Goal: Task Accomplishment & Management: Use online tool/utility

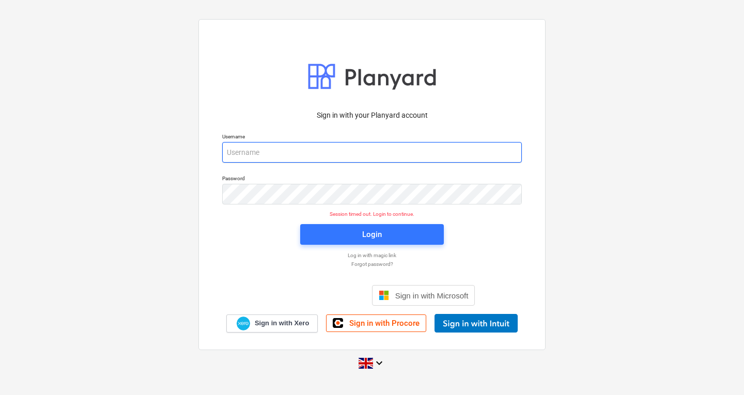
click at [314, 148] on input "email" at bounding box center [372, 152] width 300 height 21
type input "[PERSON_NAME][EMAIL_ADDRESS][DOMAIN_NAME]"
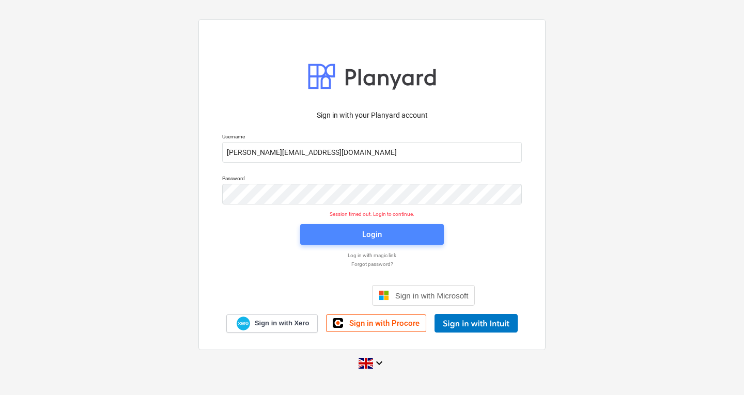
click at [331, 232] on span "Login" at bounding box center [372, 234] width 119 height 13
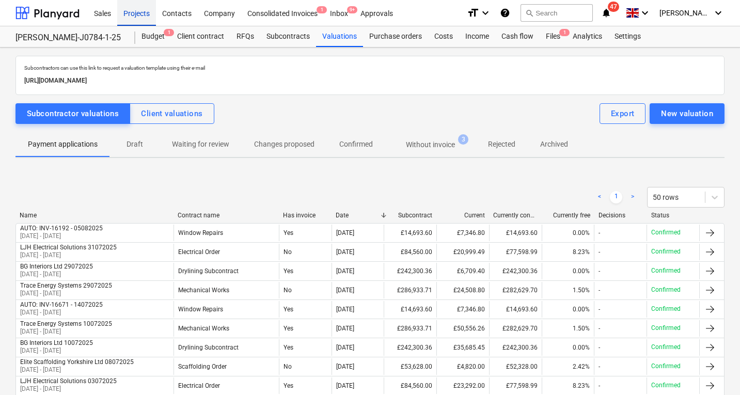
click at [143, 11] on div "Projects" at bounding box center [136, 12] width 39 height 26
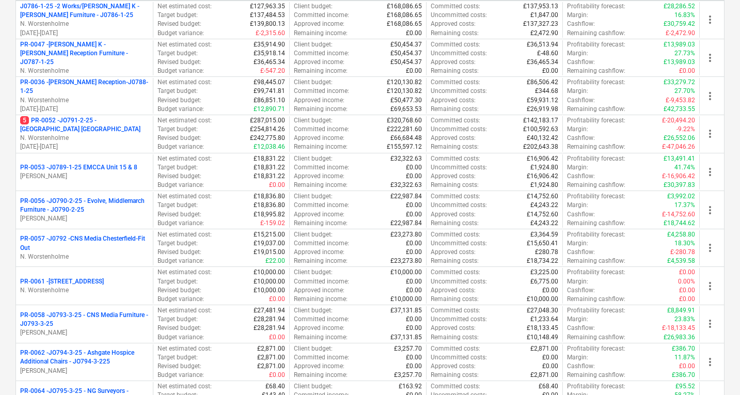
scroll to position [443, 0]
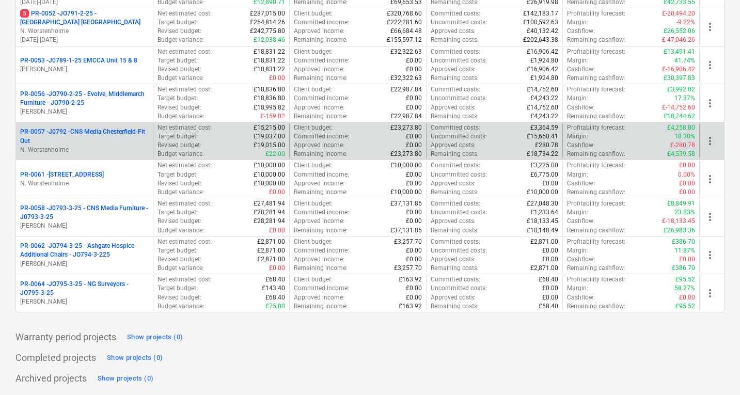
click at [112, 134] on p "PR-0057 - J0792 -CNS Media Chesterfield-Fit Out" at bounding box center [84, 137] width 129 height 18
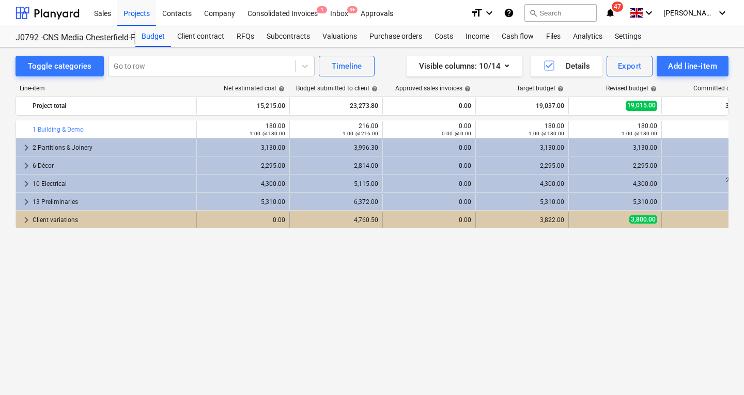
click at [68, 219] on div "Client variations" at bounding box center [113, 220] width 160 height 17
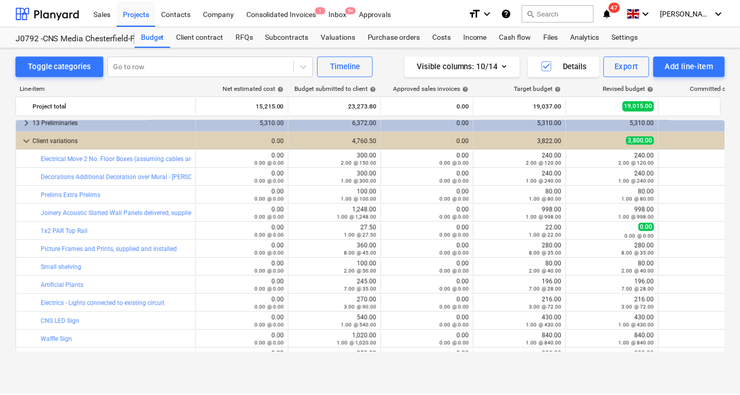
scroll to position [93, 0]
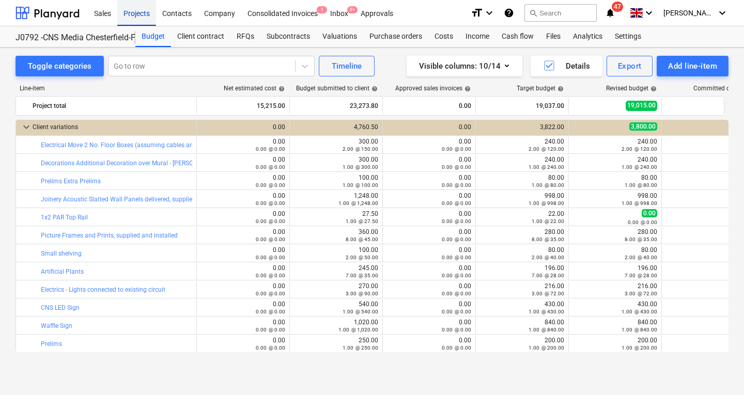
click at [138, 9] on div "Projects" at bounding box center [136, 12] width 39 height 26
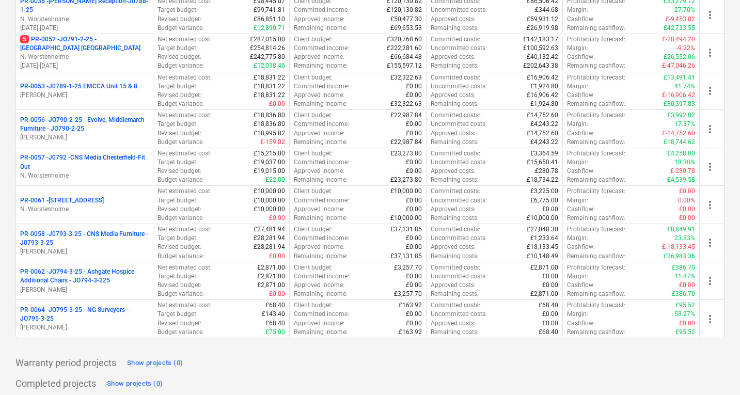
scroll to position [443, 0]
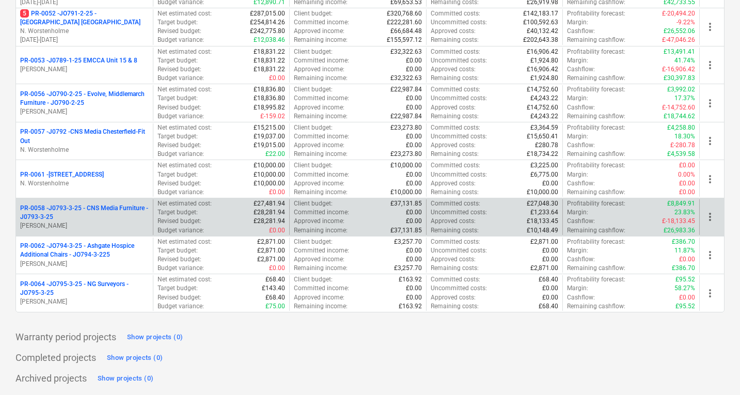
click at [86, 212] on p "PR-0058 - J0793-3-25 - CNS Media Furniture - J0793-3-25" at bounding box center [84, 213] width 129 height 18
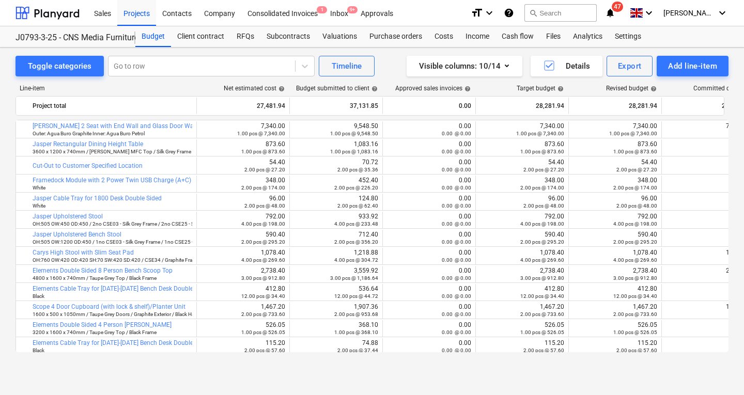
scroll to position [364, 0]
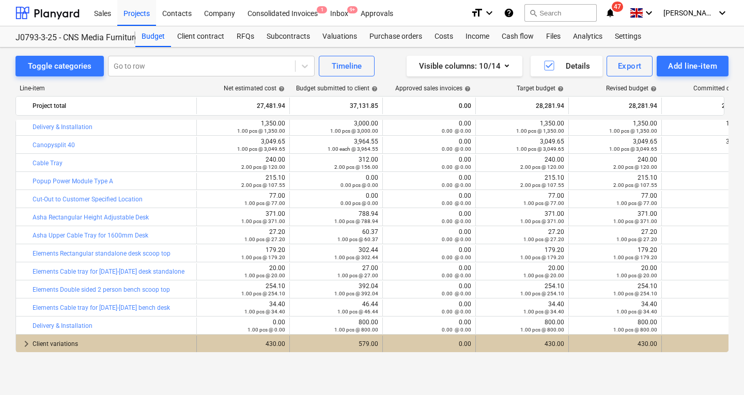
click at [76, 349] on div "Client variations" at bounding box center [113, 344] width 160 height 17
click at [56, 340] on div "Client variations" at bounding box center [113, 344] width 160 height 17
click at [27, 341] on span "keyboard_arrow_right" at bounding box center [26, 344] width 12 height 12
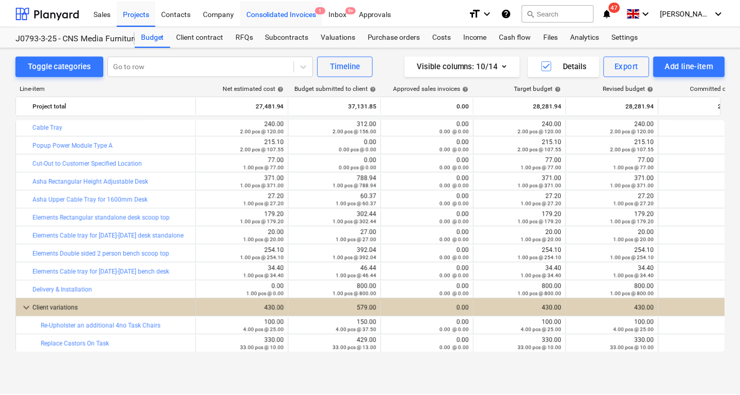
scroll to position [323, 0]
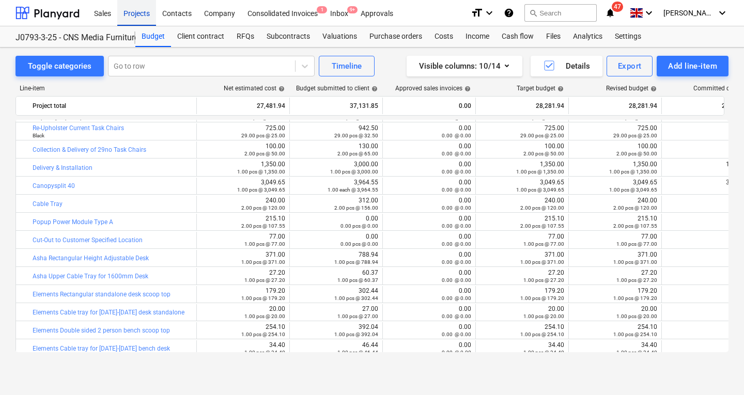
click at [141, 14] on div "Projects" at bounding box center [136, 12] width 39 height 26
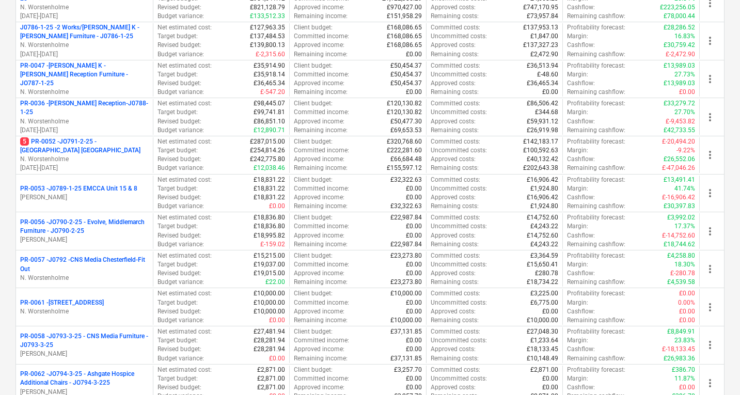
scroll to position [317, 0]
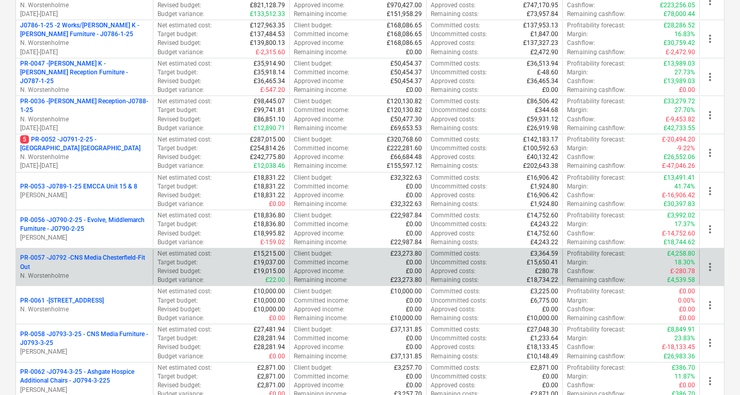
click at [114, 260] on p "PR-0057 - J0792 -CNS Media Chesterfield-Fit Out" at bounding box center [84, 263] width 129 height 18
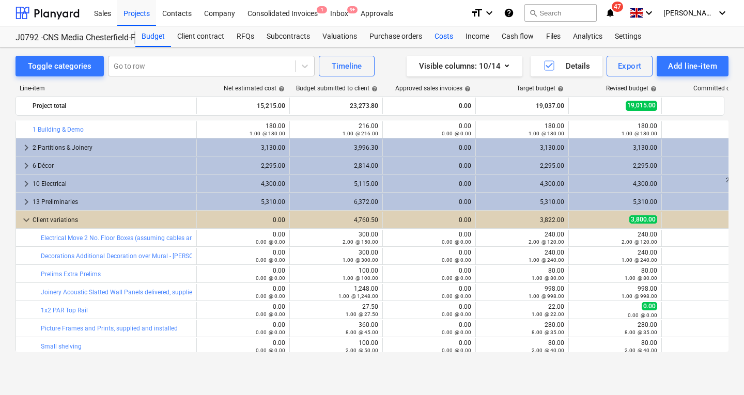
click at [445, 36] on div "Costs" at bounding box center [443, 36] width 31 height 21
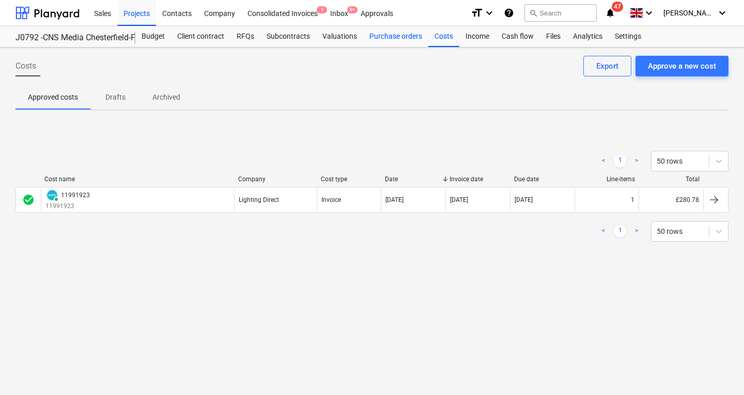
click at [402, 40] on div "Purchase orders" at bounding box center [395, 36] width 65 height 21
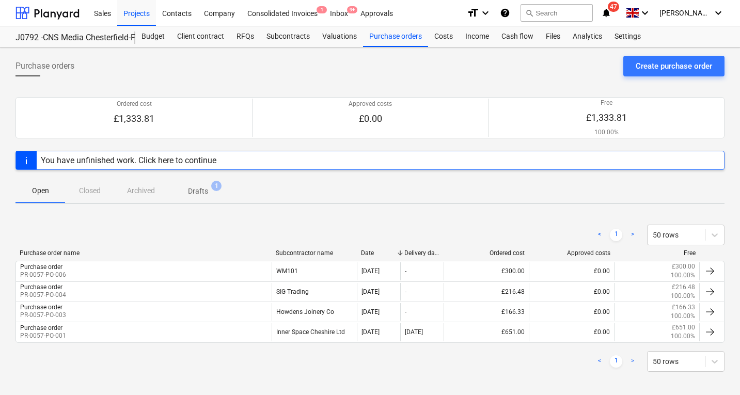
scroll to position [6, 0]
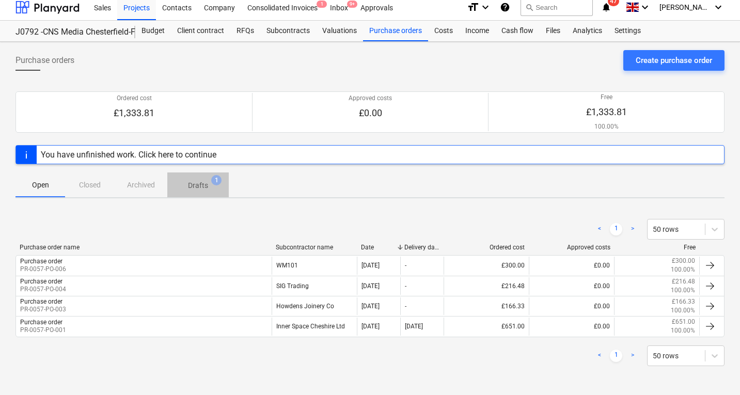
click at [195, 180] on span "Drafts 1" at bounding box center [197, 185] width 61 height 19
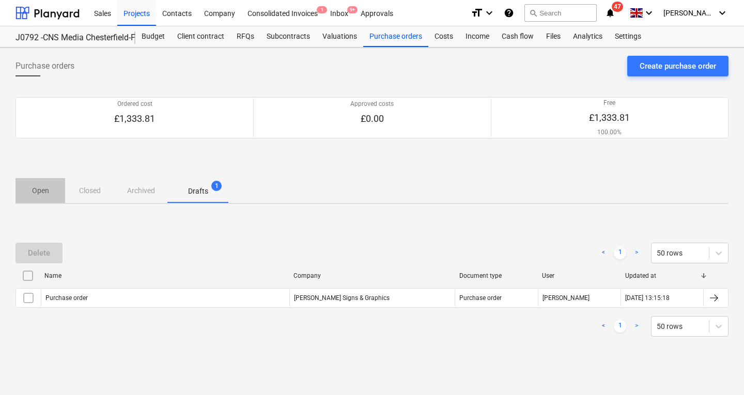
click at [44, 192] on p "Open" at bounding box center [40, 190] width 25 height 11
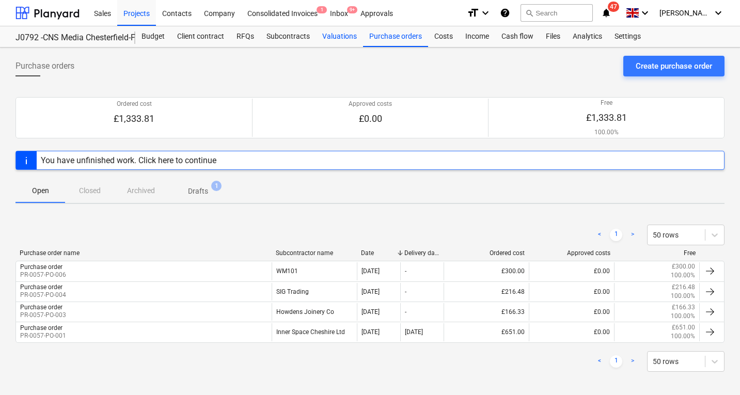
click at [343, 37] on div "Valuations" at bounding box center [339, 36] width 47 height 21
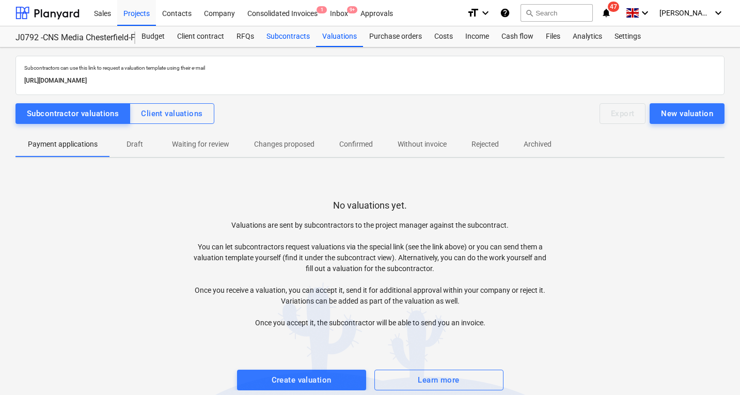
click at [289, 36] on div "Subcontracts" at bounding box center [288, 36] width 56 height 21
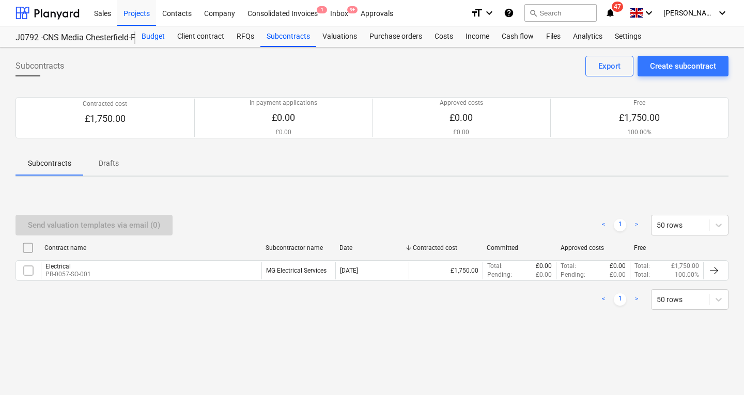
click at [152, 36] on div "Budget" at bounding box center [153, 36] width 36 height 21
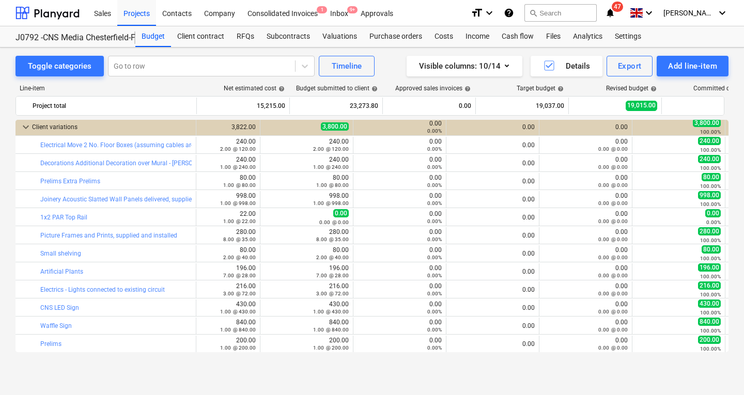
scroll to position [0, 308]
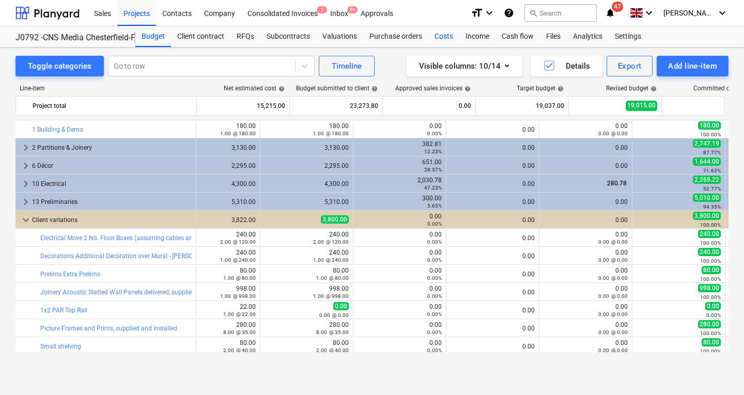
click at [434, 33] on div "Costs" at bounding box center [443, 36] width 31 height 21
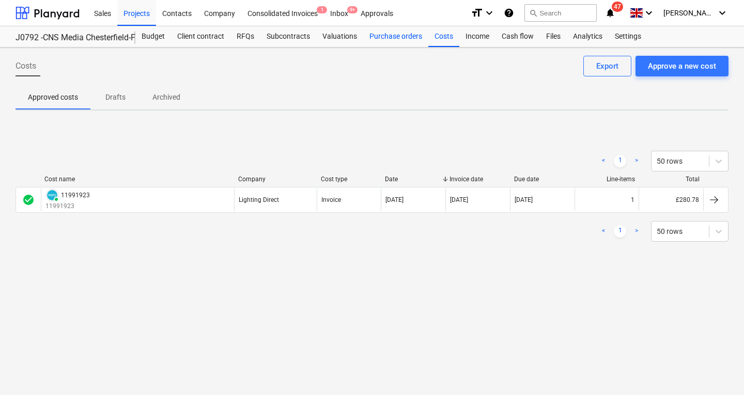
click at [406, 36] on div "Purchase orders" at bounding box center [395, 36] width 65 height 21
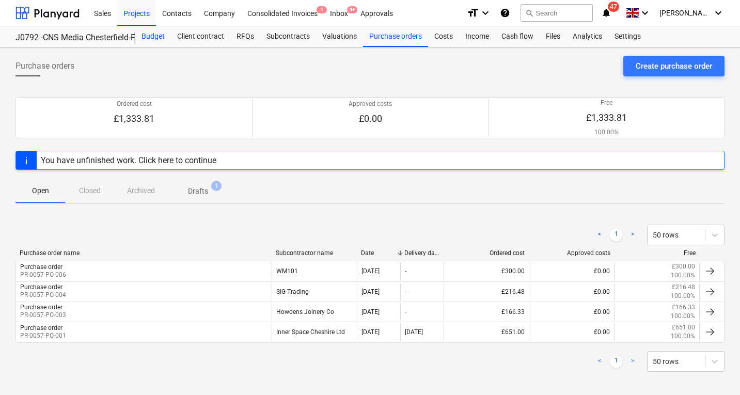
click at [151, 34] on div "Budget" at bounding box center [153, 36] width 36 height 21
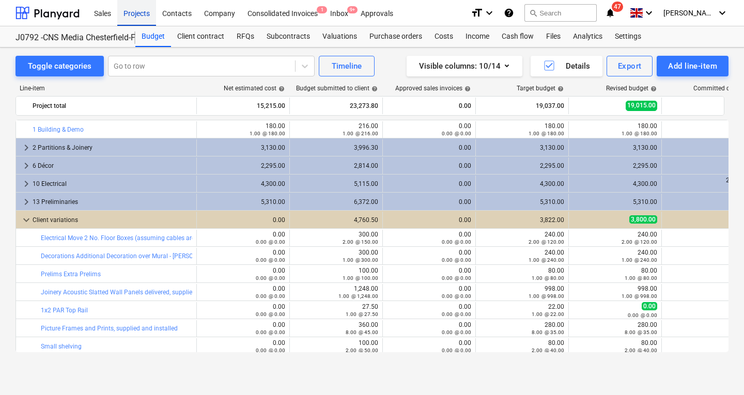
click at [137, 11] on div "Projects" at bounding box center [136, 12] width 39 height 26
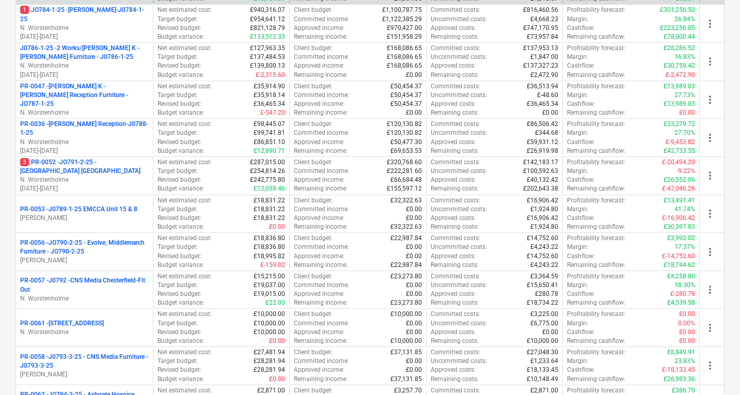
scroll to position [295, 0]
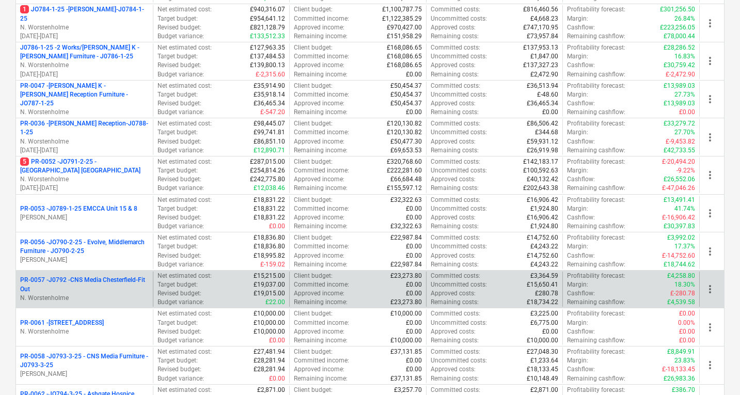
click at [42, 279] on p "PR-0057 - J0792 -CNS Media Chesterfield-Fit Out" at bounding box center [84, 285] width 129 height 18
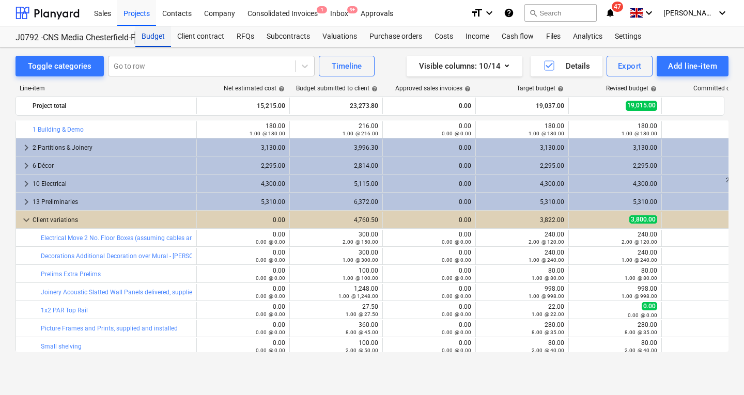
click at [152, 36] on div "Budget" at bounding box center [153, 36] width 36 height 21
click at [141, 13] on div "Projects" at bounding box center [136, 12] width 39 height 26
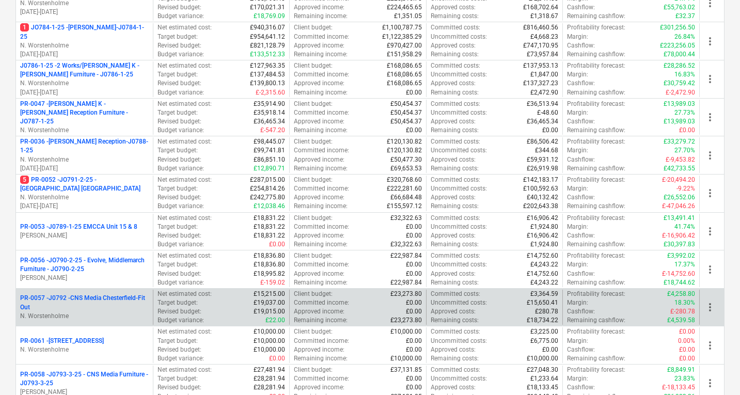
scroll to position [280, 0]
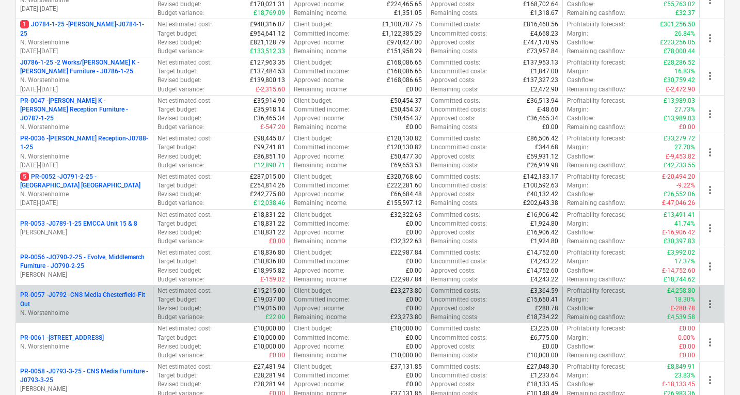
click at [111, 291] on div "PR-0057 - J0792 -CNS Media Chesterfield-Fit Out N. Worstenholme" at bounding box center [84, 305] width 137 height 36
click at [110, 294] on p "PR-0057 - J0792 -CNS Media Chesterfield-Fit Out" at bounding box center [84, 300] width 129 height 18
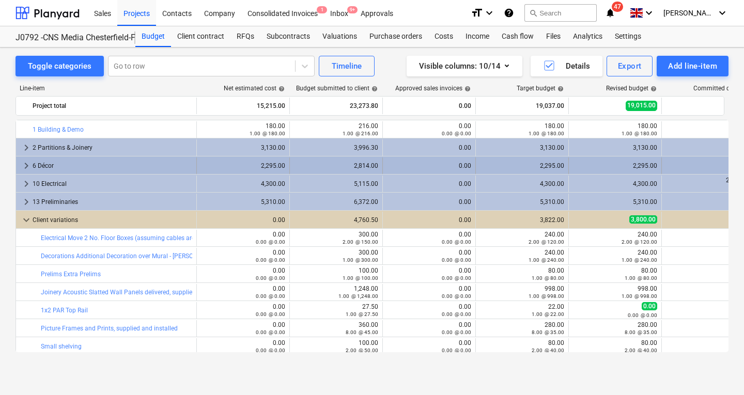
click at [26, 164] on span "keyboard_arrow_right" at bounding box center [26, 166] width 12 height 12
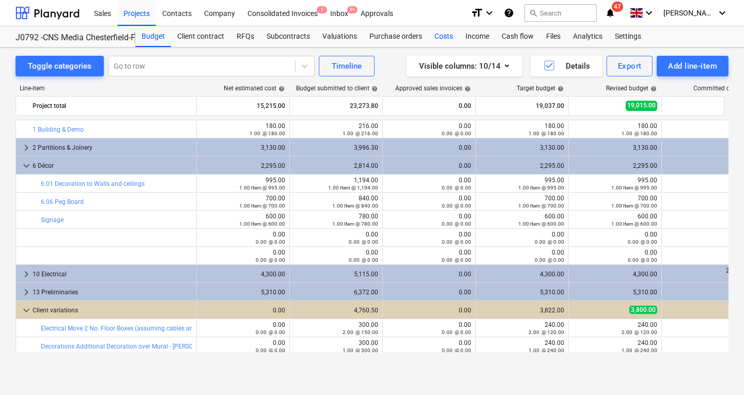
click at [433, 37] on div "Costs" at bounding box center [443, 36] width 31 height 21
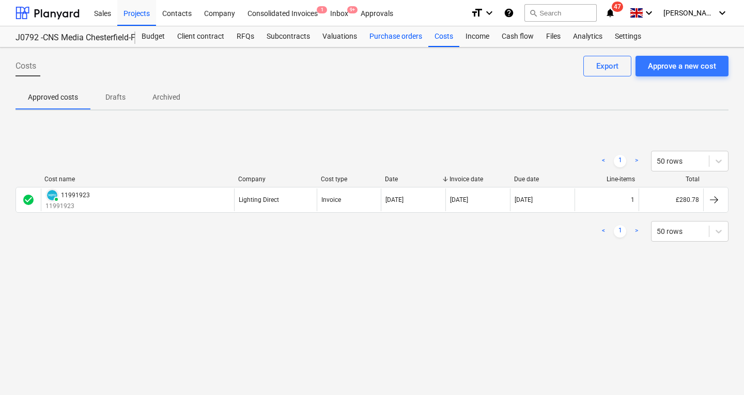
click at [400, 37] on div "Purchase orders" at bounding box center [395, 36] width 65 height 21
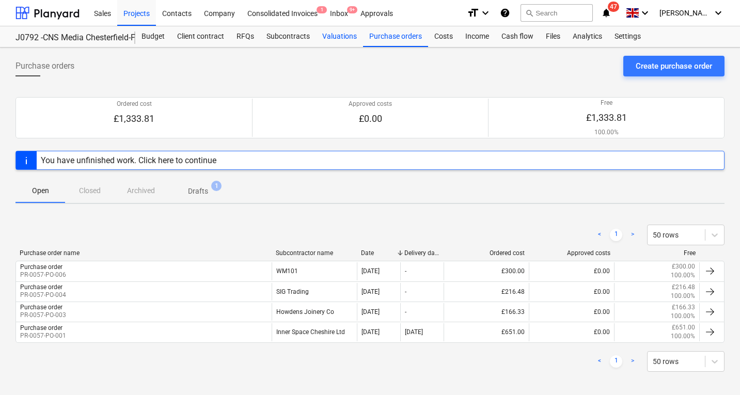
click at [333, 34] on div "Valuations" at bounding box center [339, 36] width 47 height 21
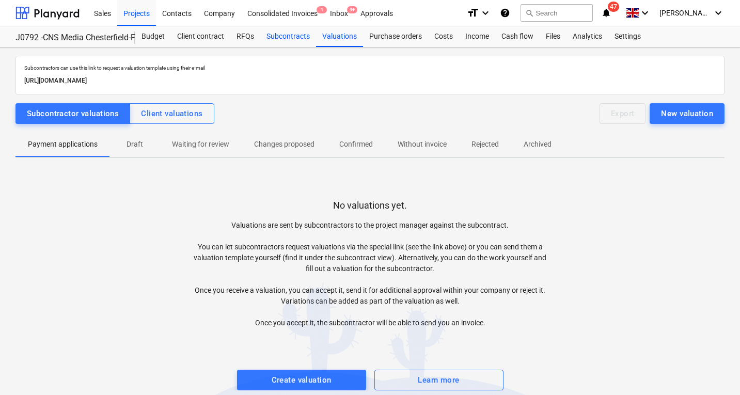
click at [279, 36] on div "Subcontracts" at bounding box center [288, 36] width 56 height 21
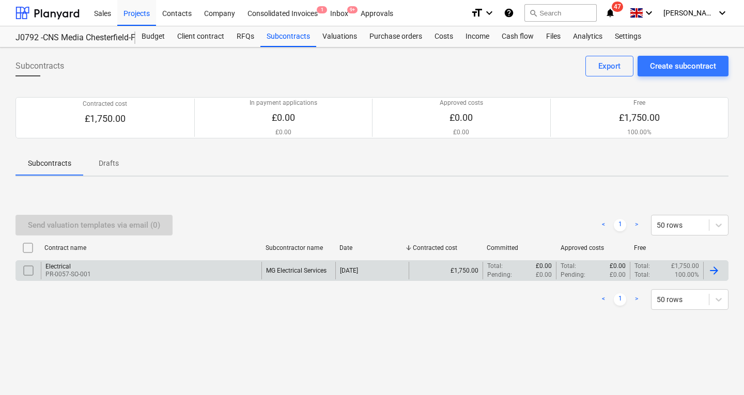
click at [69, 268] on div "Electrical" at bounding box center [67, 266] width 45 height 7
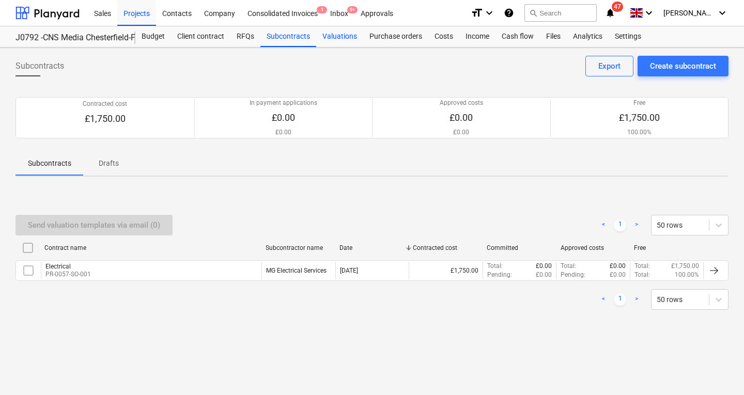
click at [344, 37] on div "Valuations" at bounding box center [339, 36] width 47 height 21
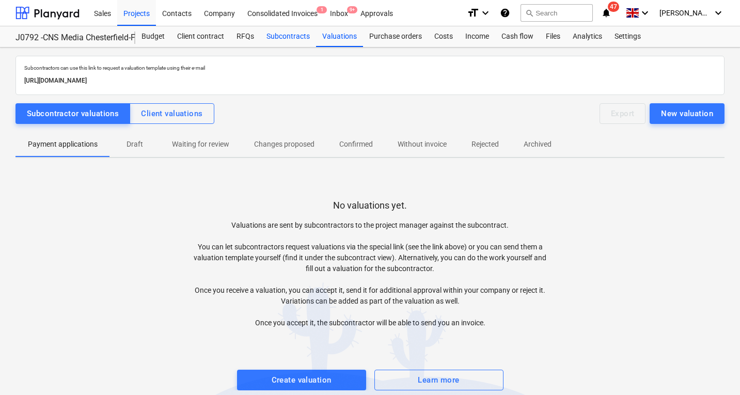
click at [285, 40] on div "Subcontracts" at bounding box center [288, 36] width 56 height 21
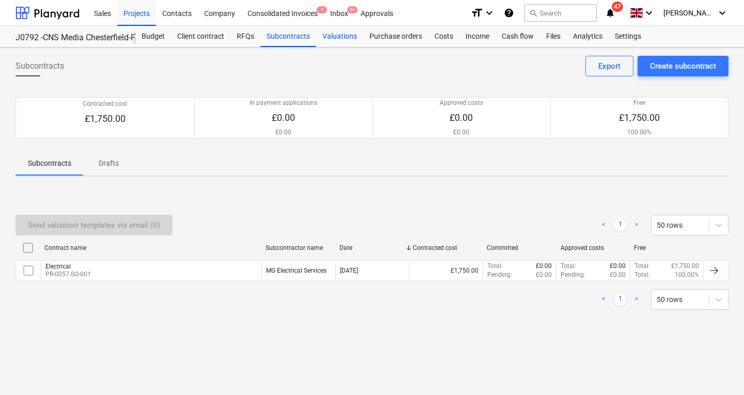
click at [340, 39] on div "Valuations" at bounding box center [339, 36] width 47 height 21
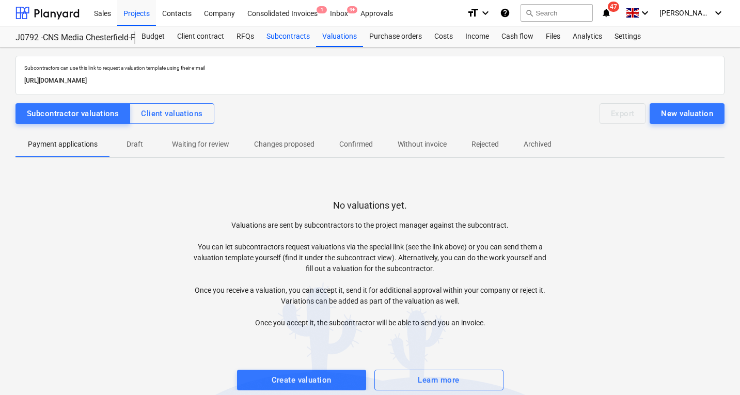
click at [277, 38] on div "Subcontracts" at bounding box center [288, 36] width 56 height 21
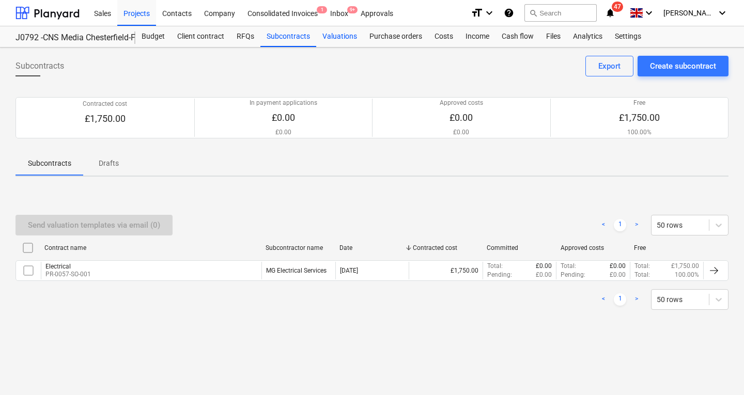
click at [340, 40] on div "Valuations" at bounding box center [339, 36] width 47 height 21
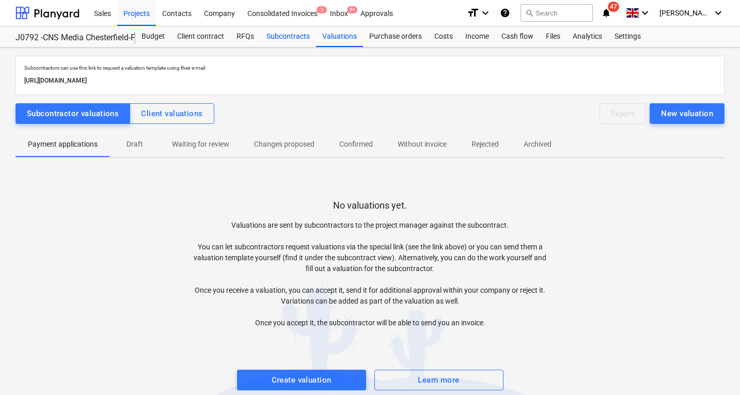
click at [291, 39] on div "Subcontracts" at bounding box center [288, 36] width 56 height 21
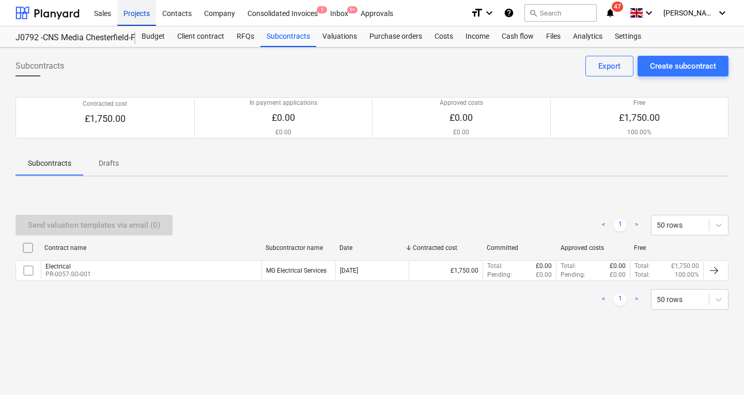
click at [142, 15] on div "Projects" at bounding box center [136, 12] width 39 height 26
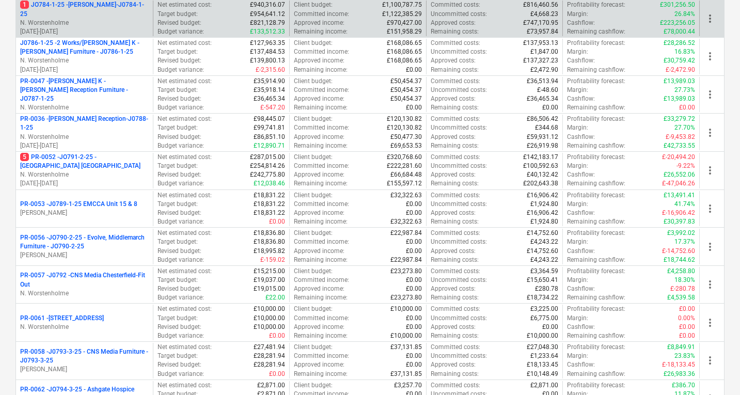
scroll to position [303, 0]
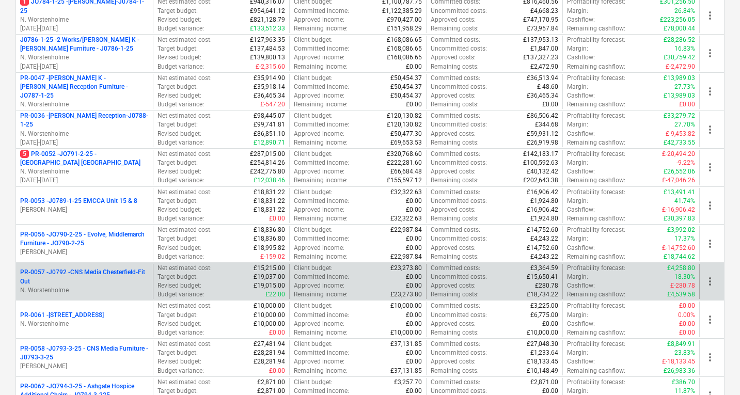
click at [120, 275] on p "PR-0057 - J0792 -CNS Media Chesterfield-Fit Out" at bounding box center [84, 277] width 129 height 18
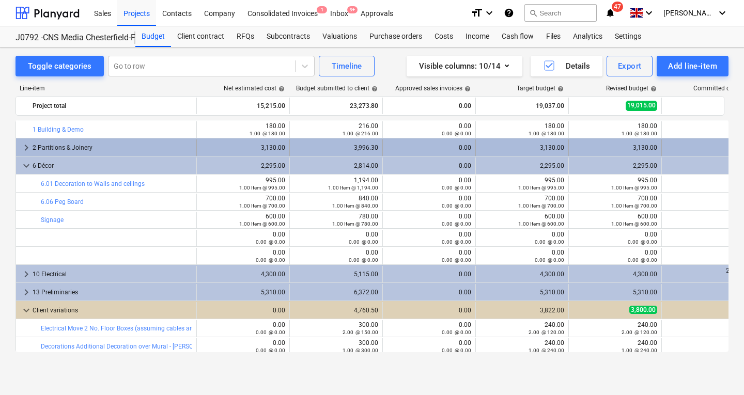
click at [25, 146] on span "keyboard_arrow_right" at bounding box center [26, 148] width 12 height 12
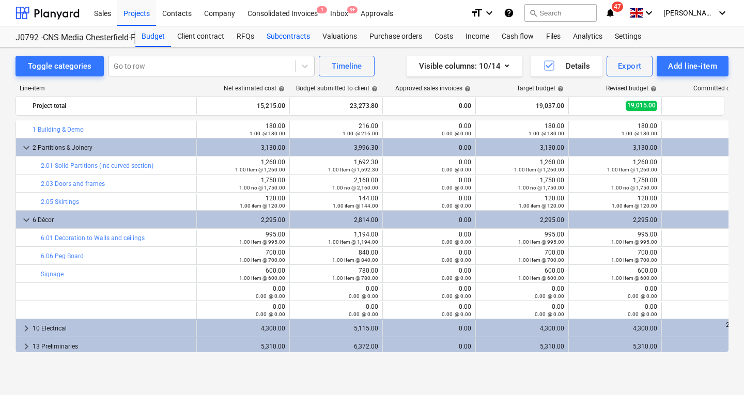
click at [277, 40] on div "Subcontracts" at bounding box center [288, 36] width 56 height 21
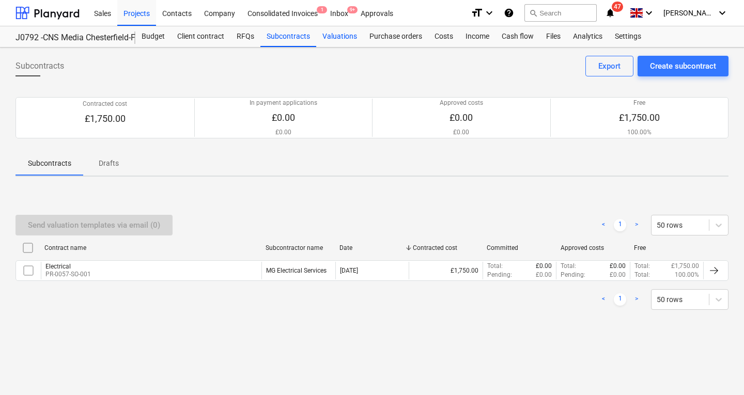
click at [341, 35] on div "Valuations" at bounding box center [339, 36] width 47 height 21
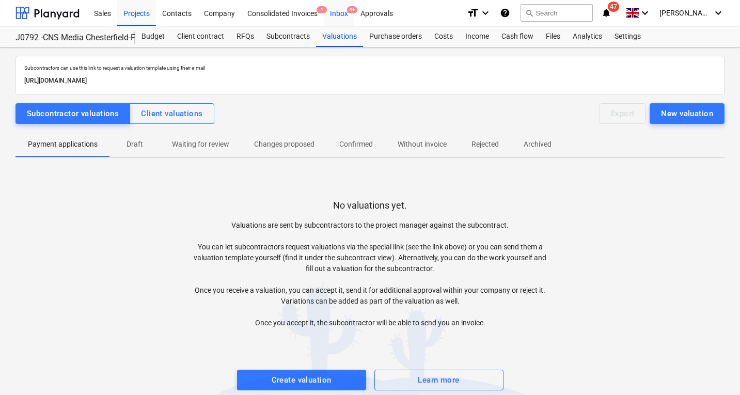
click at [348, 13] on div "Inbox 9+" at bounding box center [339, 12] width 30 height 26
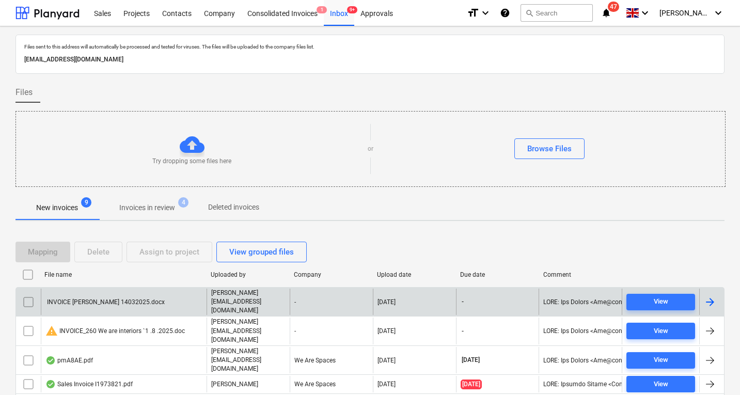
click at [124, 299] on div "INVOICE [PERSON_NAME] 14032025.docx" at bounding box center [104, 302] width 119 height 7
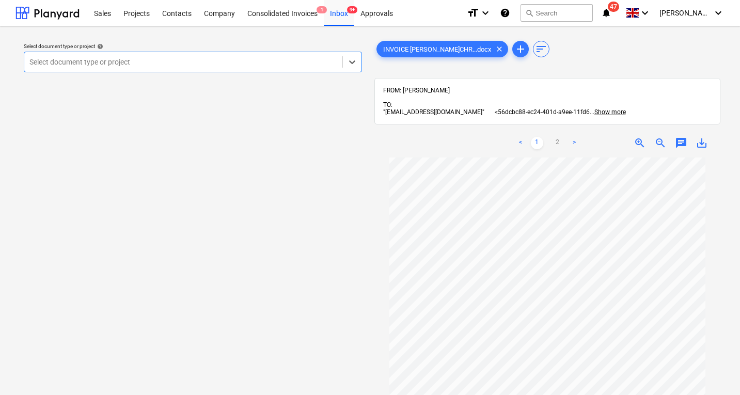
scroll to position [4, 0]
click at [123, 64] on div at bounding box center [183, 62] width 308 height 10
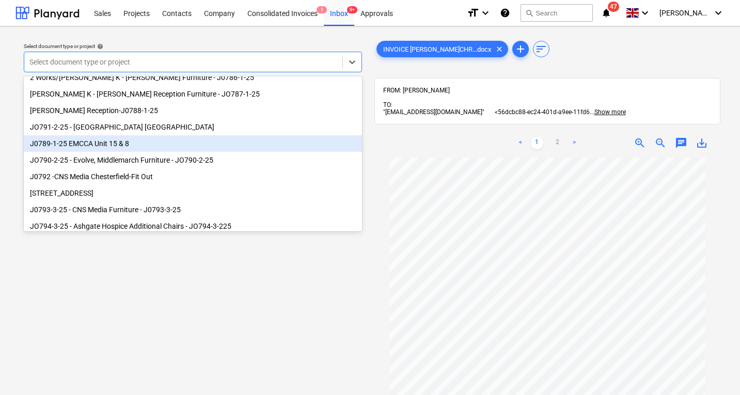
scroll to position [96, 0]
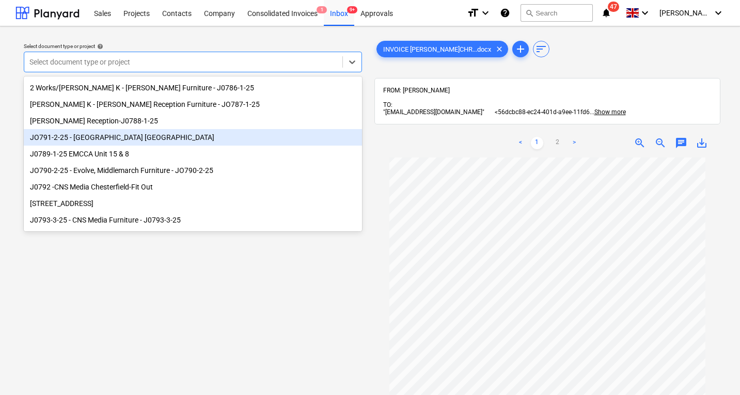
click at [132, 143] on div "JO791-2-25 - [GEOGRAPHIC_DATA] [GEOGRAPHIC_DATA]" at bounding box center [193, 137] width 338 height 17
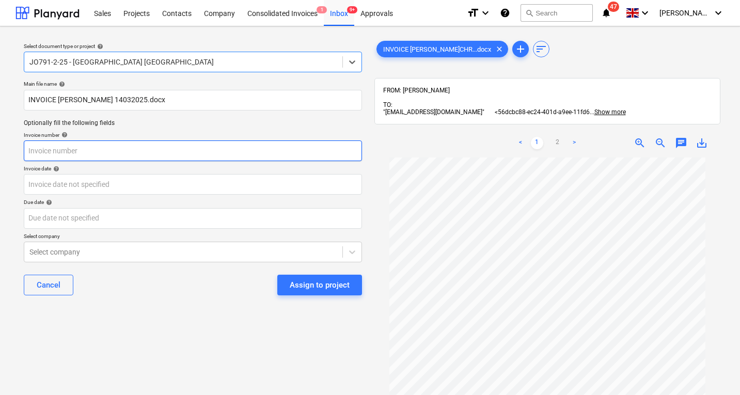
click at [127, 151] on input "text" at bounding box center [193, 151] width 338 height 21
type input "64"
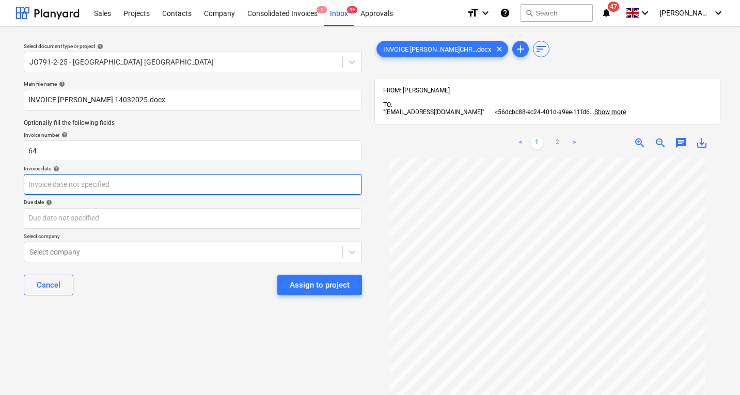
click at [121, 180] on body "Sales Projects Contacts Company Consolidated Invoices 1 Inbox 9+ Approvals form…" at bounding box center [370, 197] width 740 height 395
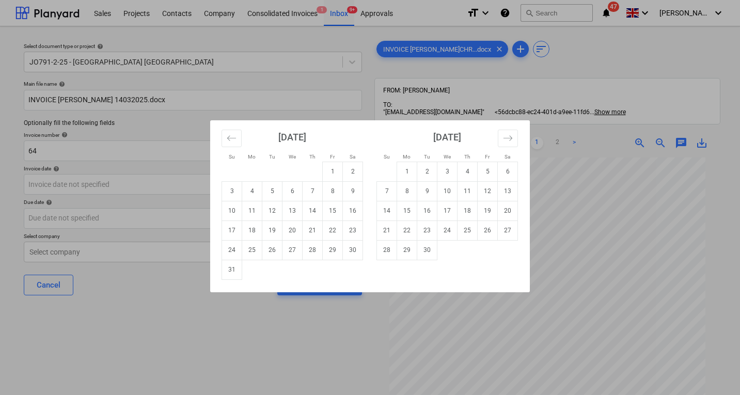
click at [145, 181] on div "Su Mo Tu We Th Fr Sa Su Mo Tu We Th Fr Sa [DATE] 1 2 3 4 5 6 7 8 9 10 11 12 13 …" at bounding box center [370, 197] width 740 height 395
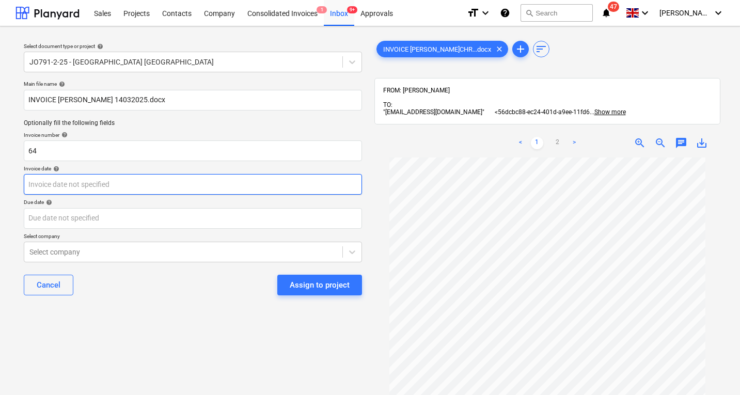
click at [135, 184] on body "Sales Projects Contacts Company Consolidated Invoices 1 Inbox 9+ Approvals form…" at bounding box center [370, 197] width 740 height 395
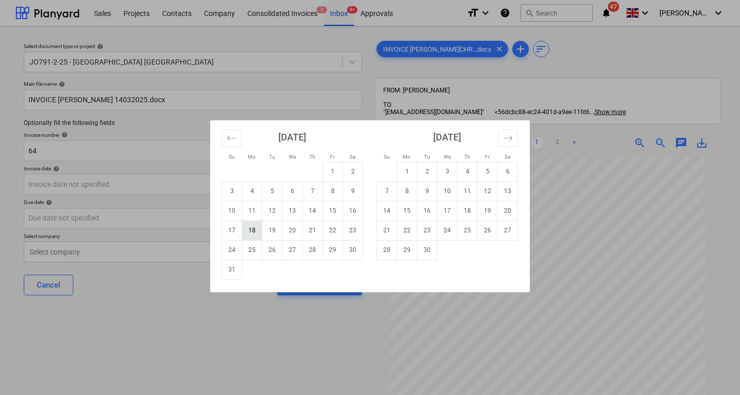
click at [252, 232] on td "18" at bounding box center [252, 231] width 20 height 20
type input "[DATE]"
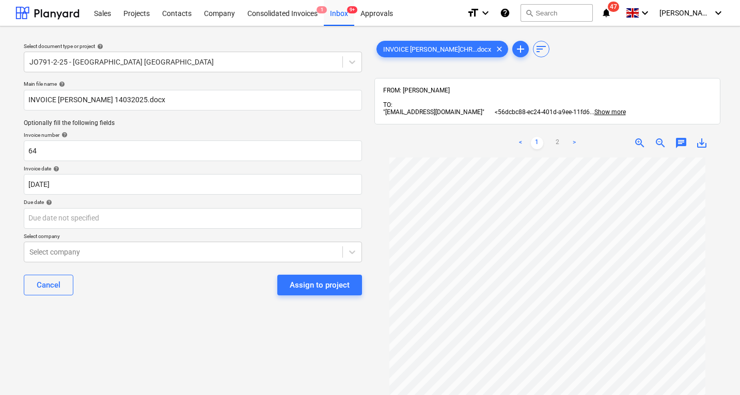
scroll to position [45, 0]
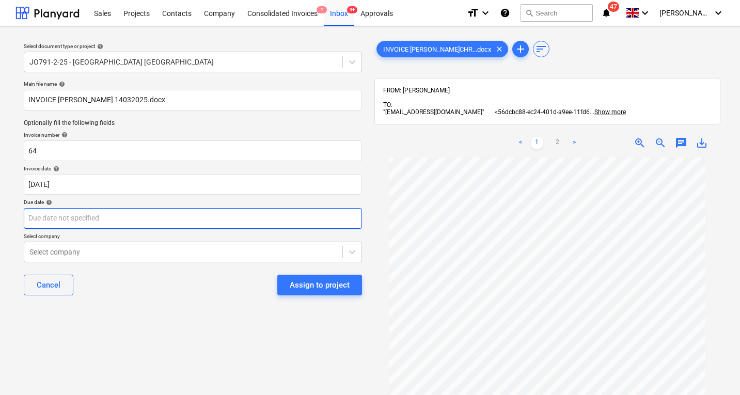
click at [96, 220] on body "Sales Projects Contacts Company Consolidated Invoices 1 Inbox 9+ Approvals form…" at bounding box center [370, 197] width 740 height 395
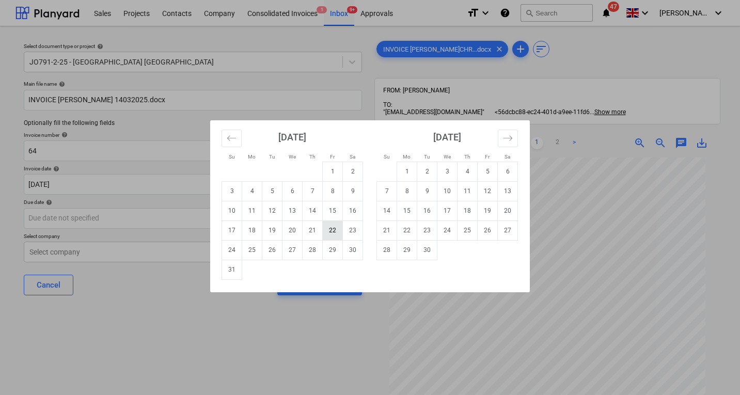
click at [334, 234] on td "22" at bounding box center [333, 231] width 20 height 20
type input "[DATE]"
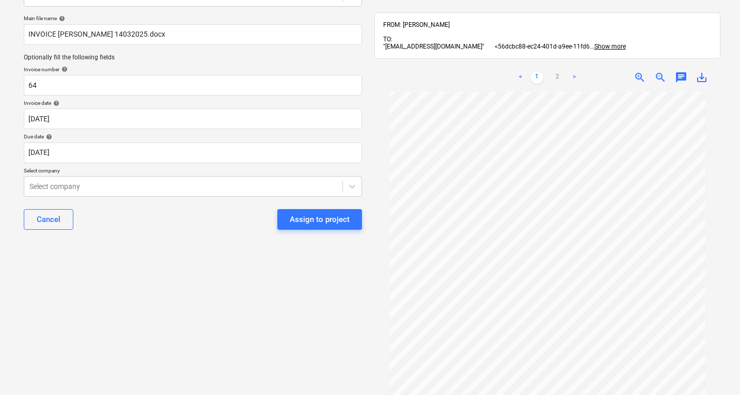
scroll to position [68, 0]
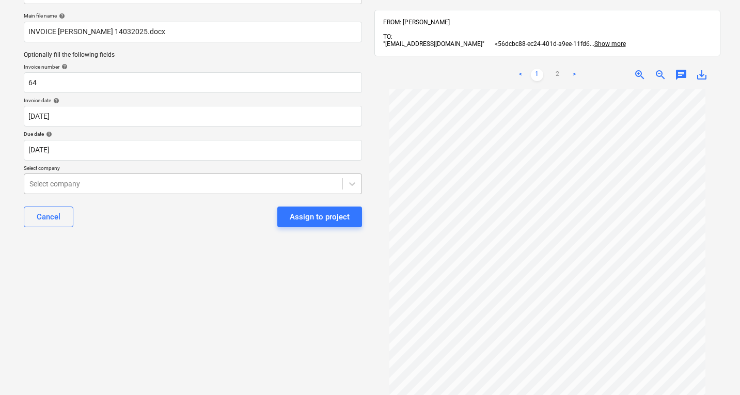
click at [234, 181] on div at bounding box center [183, 184] width 308 height 10
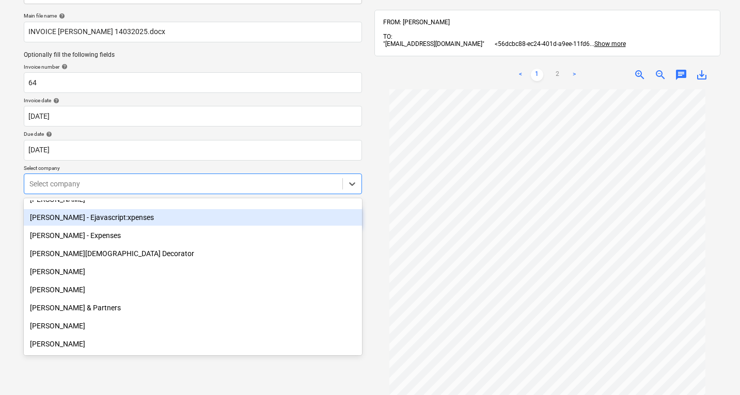
scroll to position [13390, 0]
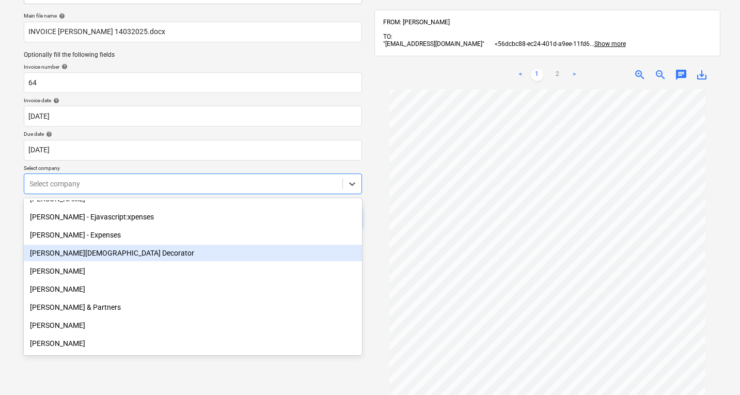
click at [166, 254] on div "[PERSON_NAME][DEMOGRAPHIC_DATA] Decorator" at bounding box center [193, 253] width 338 height 17
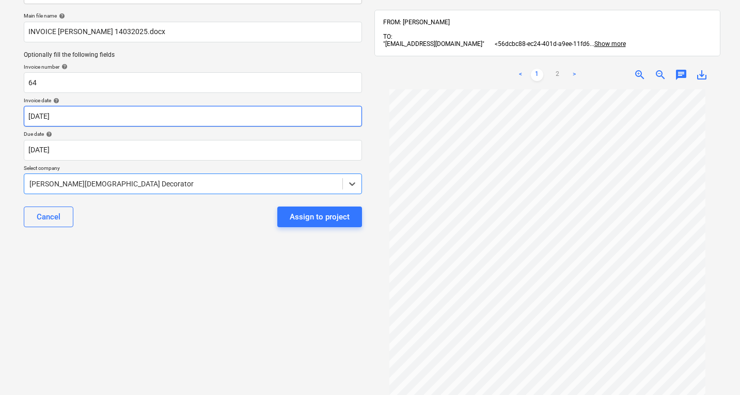
scroll to position [0, 0]
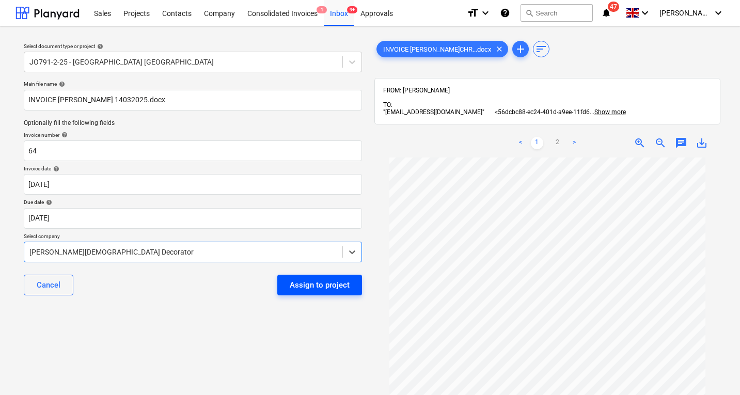
click at [322, 288] on div "Assign to project" at bounding box center [320, 284] width 60 height 13
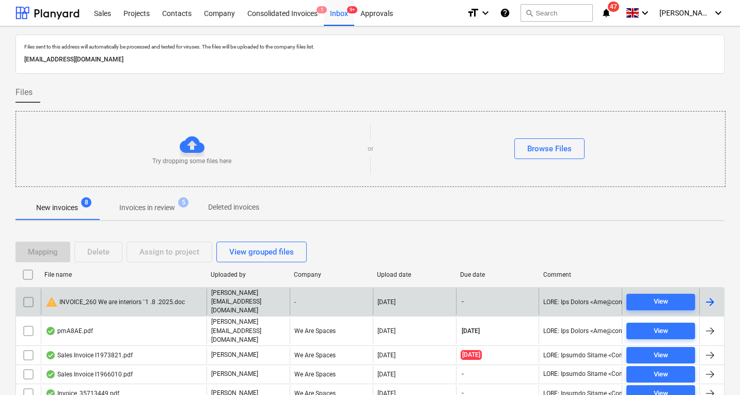
click at [120, 297] on div "warning INVOICE_260 We are interiors `1 .8 .2025.doc" at bounding box center [114, 302] width 139 height 12
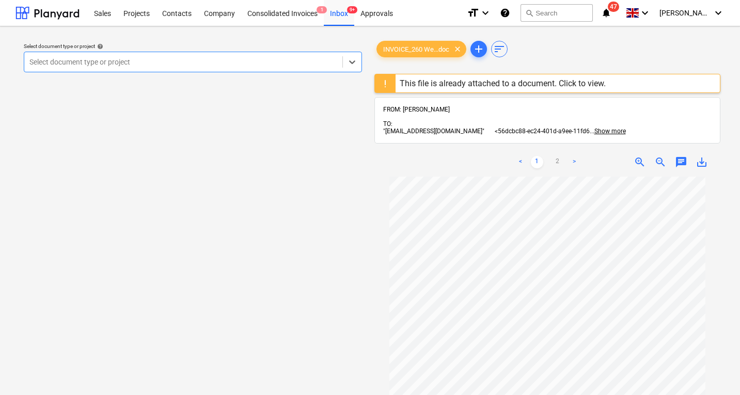
scroll to position [45, 0]
click at [133, 59] on div at bounding box center [183, 62] width 308 height 10
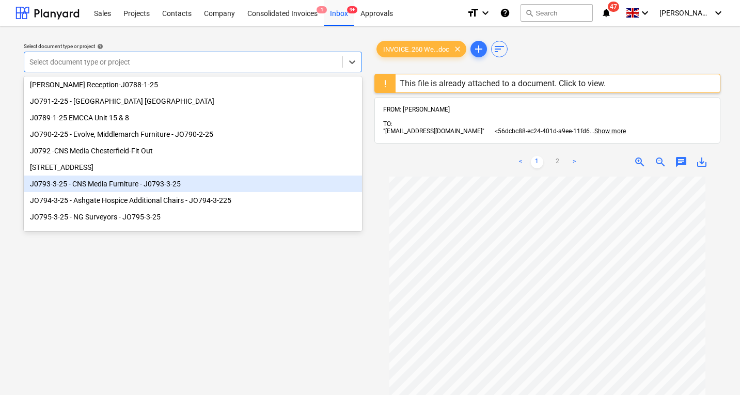
scroll to position [141, 0]
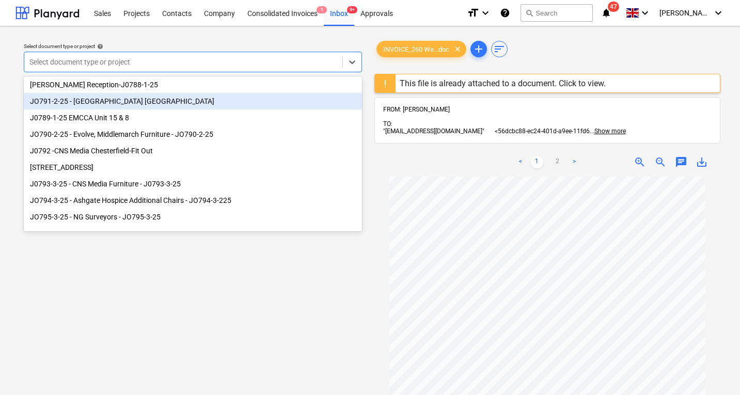
click at [147, 97] on div "JO791-2-25 - [GEOGRAPHIC_DATA] [GEOGRAPHIC_DATA]" at bounding box center [193, 101] width 338 height 17
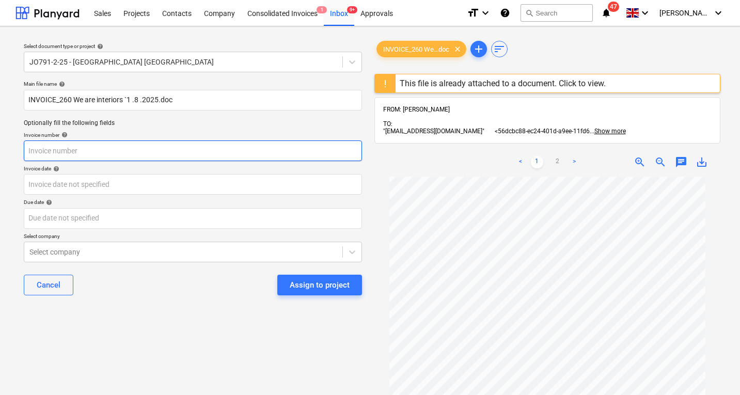
click at [135, 152] on input "text" at bounding box center [193, 151] width 338 height 21
type input "260"
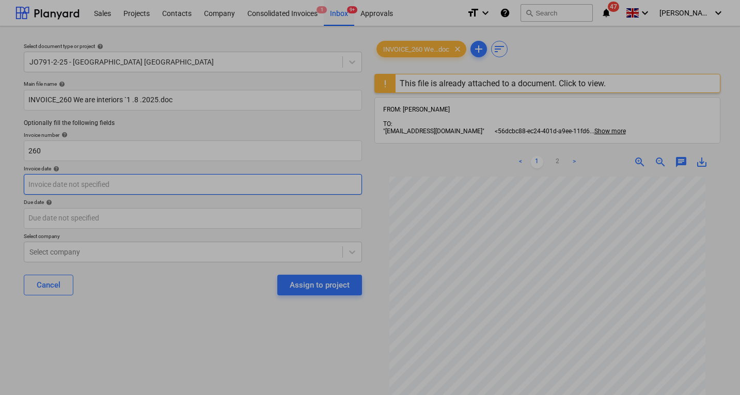
click at [128, 183] on body "Sales Projects Contacts Company Consolidated Invoices 1 Inbox 9+ Approvals form…" at bounding box center [370, 197] width 740 height 395
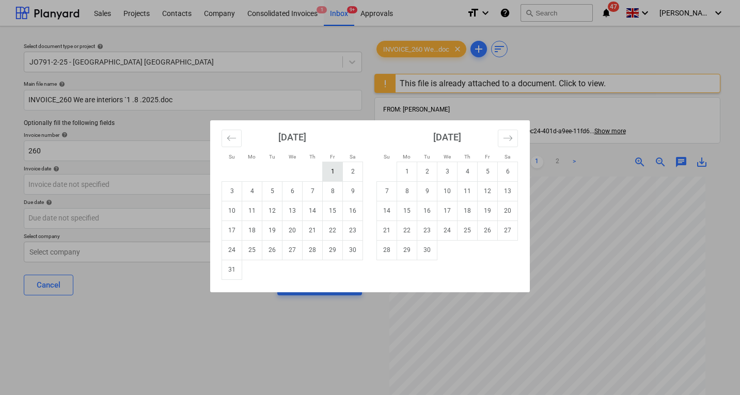
click at [333, 174] on td "1" at bounding box center [333, 172] width 20 height 20
type input "[DATE]"
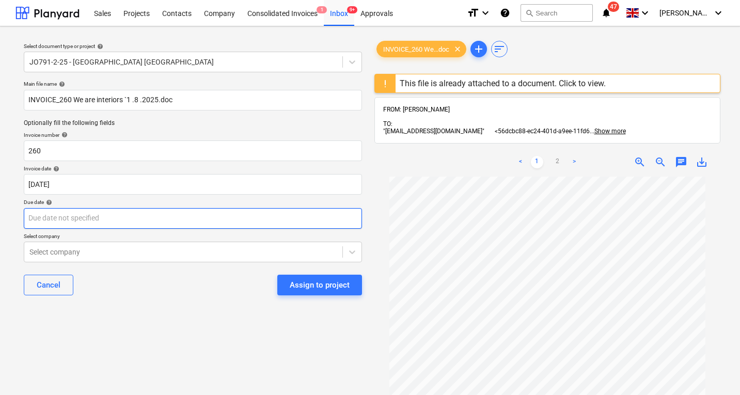
click at [104, 223] on body "Sales Projects Contacts Company Consolidated Invoices 1 Inbox 9+ Approvals form…" at bounding box center [370, 197] width 740 height 395
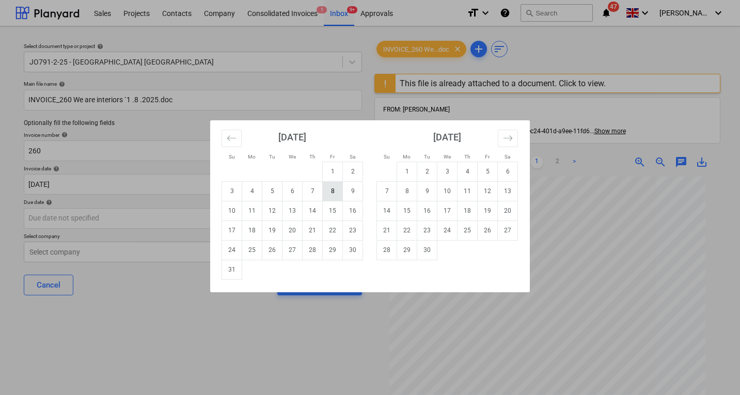
click at [335, 197] on td "8" at bounding box center [333, 191] width 20 height 20
type input "[DATE]"
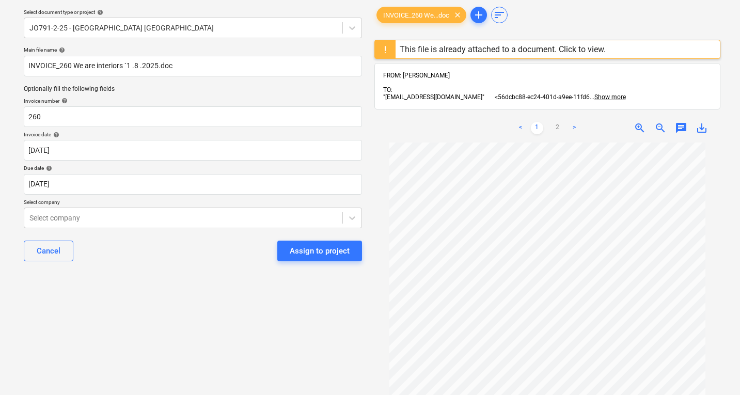
scroll to position [35, 0]
click at [193, 217] on div at bounding box center [183, 217] width 308 height 10
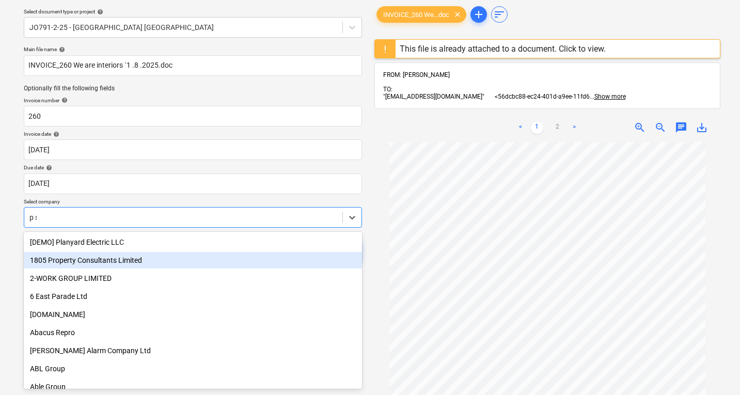
type input "p sa"
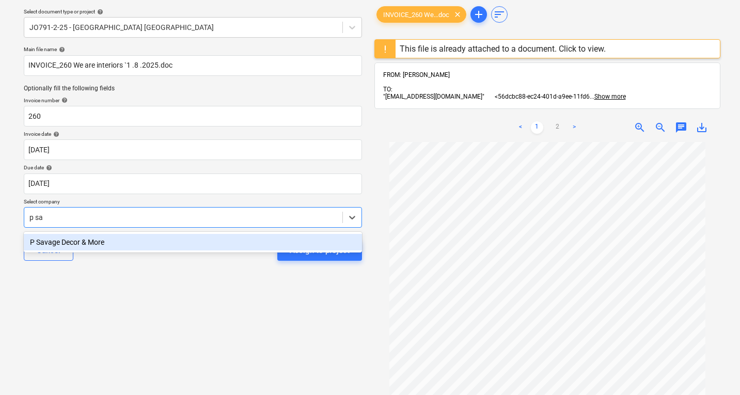
click at [111, 243] on div "P Savage Decor & More" at bounding box center [193, 242] width 338 height 17
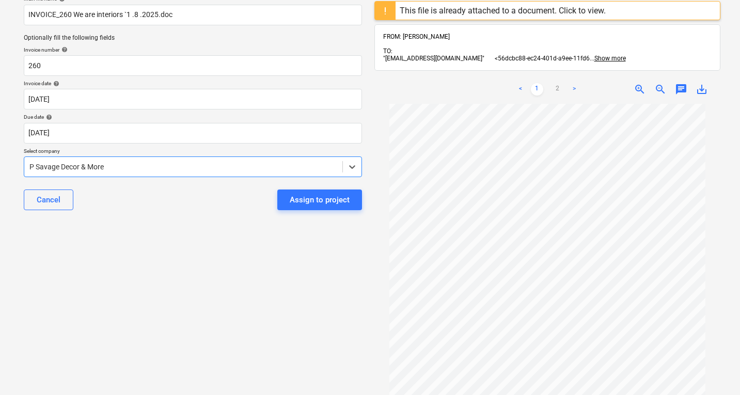
scroll to position [84, 0]
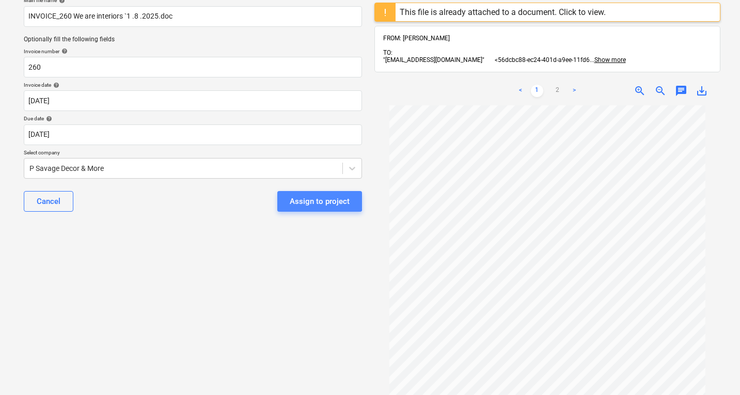
click at [314, 195] on div "Assign to project" at bounding box center [320, 201] width 60 height 13
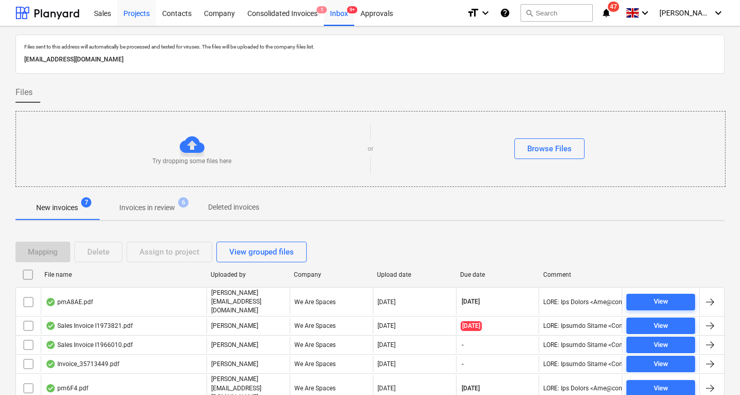
click at [135, 10] on div "Projects" at bounding box center [136, 12] width 39 height 26
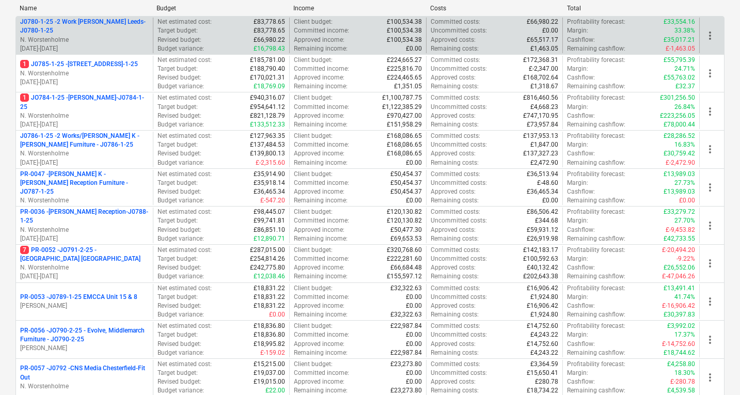
scroll to position [213, 0]
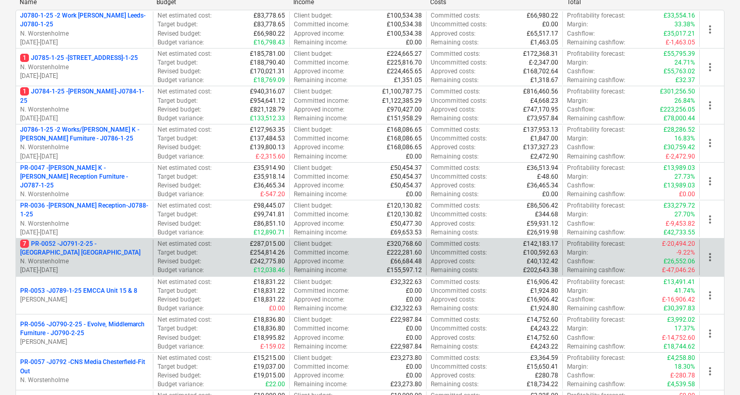
click at [90, 247] on p "7 PR-0052 - JO791-2-25 - [GEOGRAPHIC_DATA] [GEOGRAPHIC_DATA]" at bounding box center [84, 249] width 129 height 18
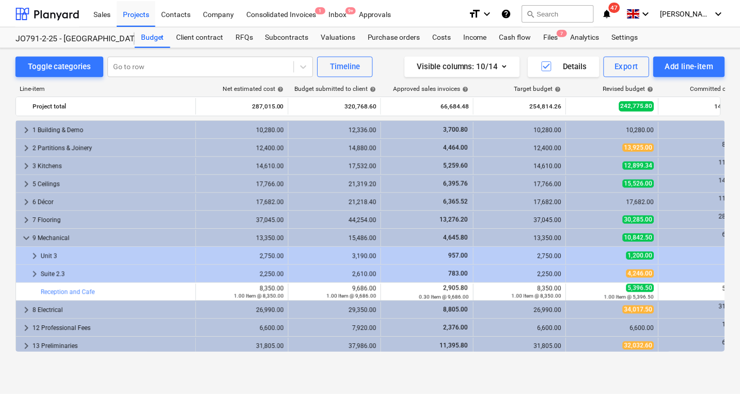
scroll to position [238, 0]
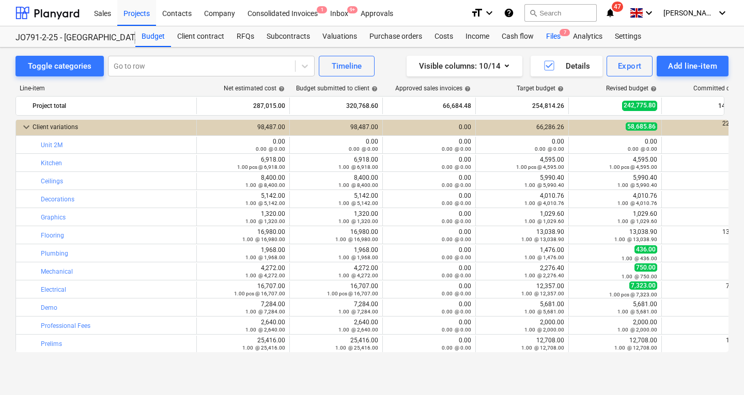
click at [548, 35] on div "Files 7" at bounding box center [553, 36] width 27 height 21
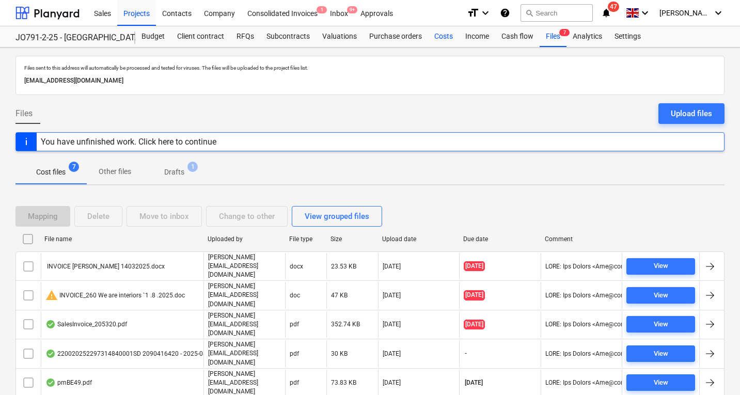
click at [444, 37] on div "Costs" at bounding box center [443, 36] width 31 height 21
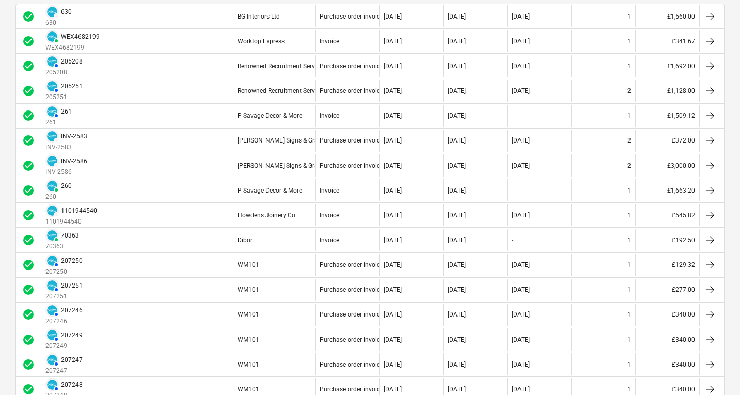
scroll to position [165, 0]
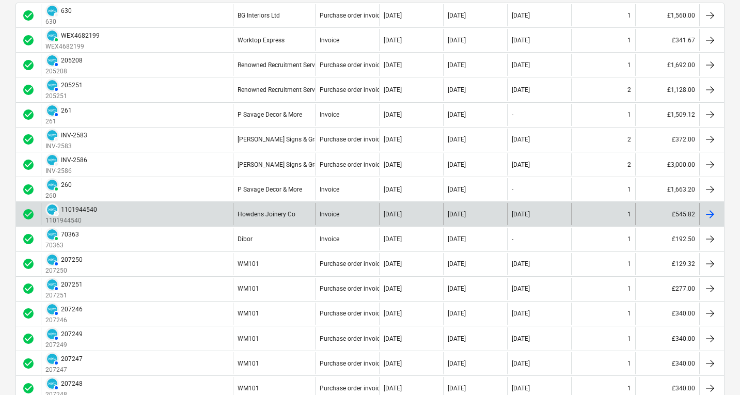
click at [86, 210] on div "1101944540" at bounding box center [79, 209] width 36 height 7
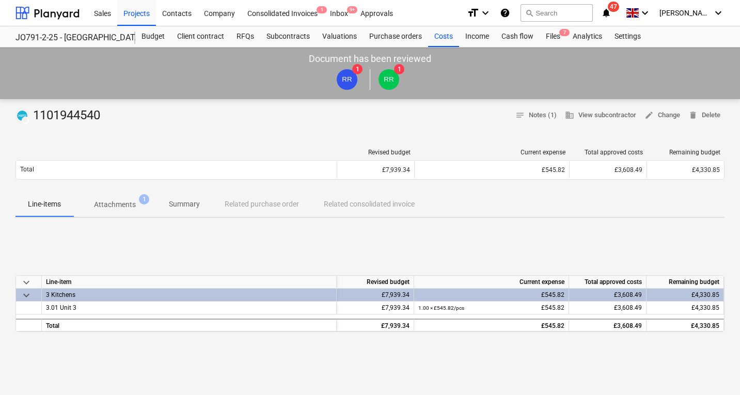
click at [128, 207] on p "Attachments" at bounding box center [115, 204] width 42 height 11
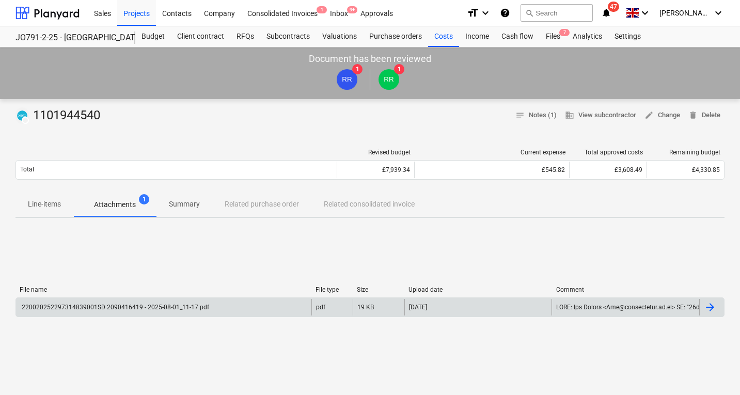
click at [99, 301] on div "220020252297314839001SD 2090416419 - 2025-08-01_11-17.pdf" at bounding box center [164, 307] width 296 height 17
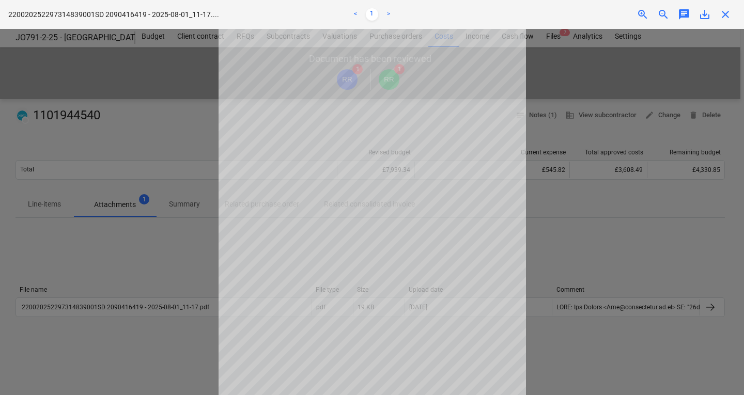
click at [173, 261] on div at bounding box center [372, 212] width 744 height 366
click at [726, 16] on span "close" at bounding box center [725, 14] width 12 height 12
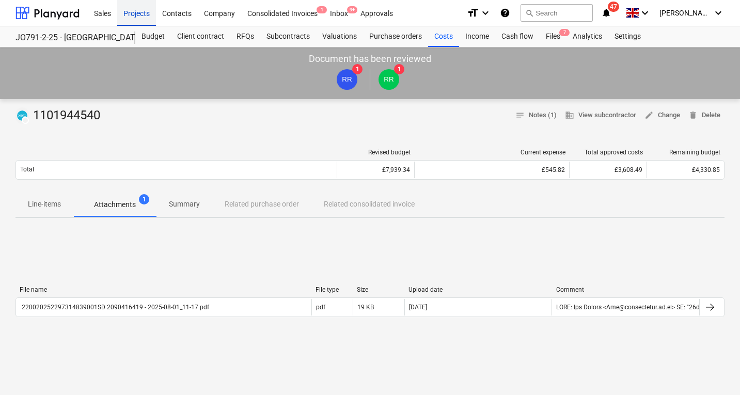
click at [146, 10] on div "Projects" at bounding box center [136, 12] width 39 height 26
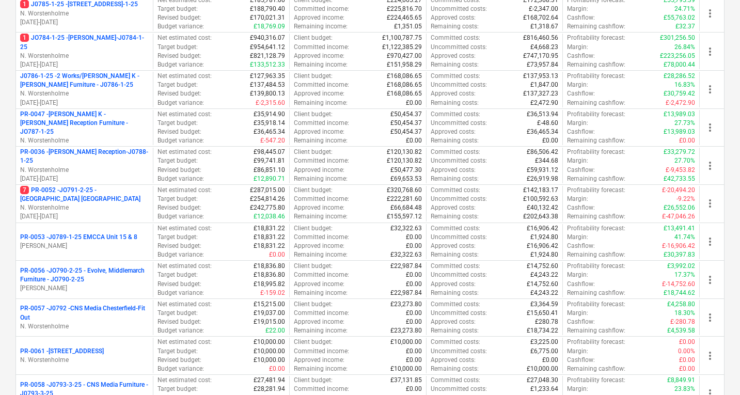
scroll to position [267, 0]
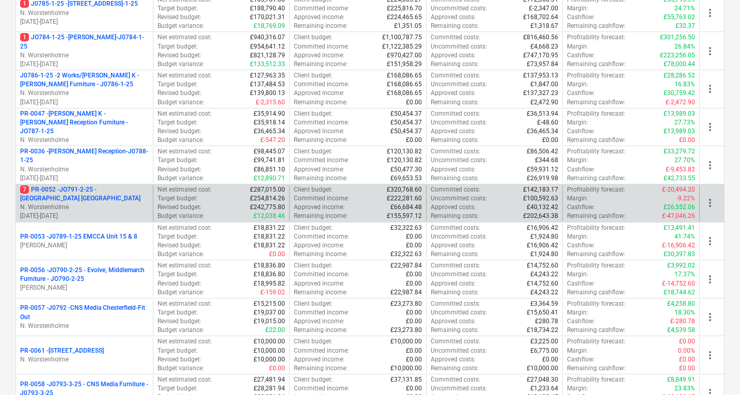
click at [91, 198] on p "7 PR-0052 - JO791-2-25 - [GEOGRAPHIC_DATA] [GEOGRAPHIC_DATA]" at bounding box center [84, 194] width 129 height 18
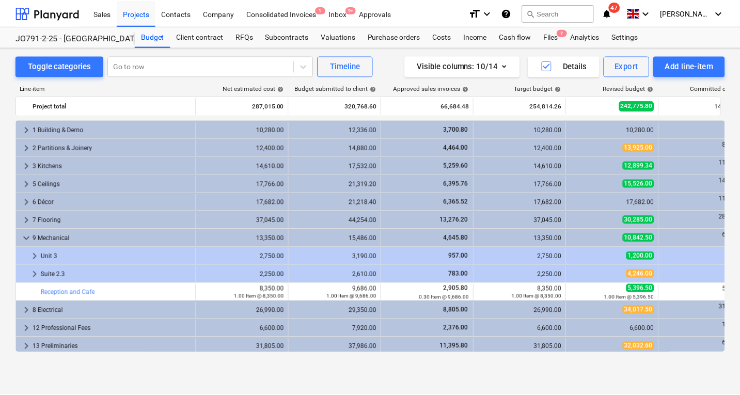
scroll to position [238, 0]
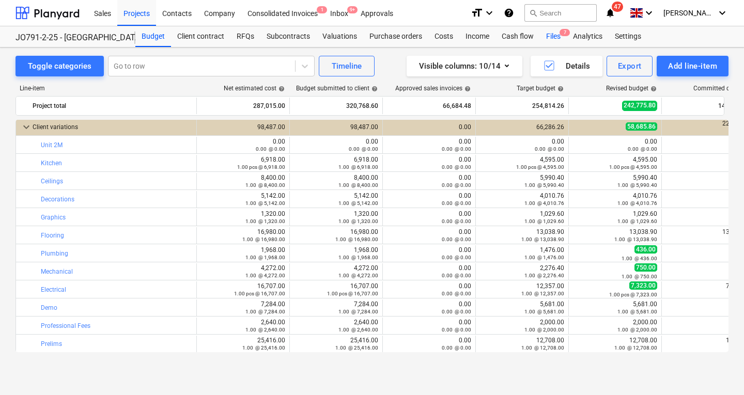
click at [553, 33] on div "Files 7" at bounding box center [553, 36] width 27 height 21
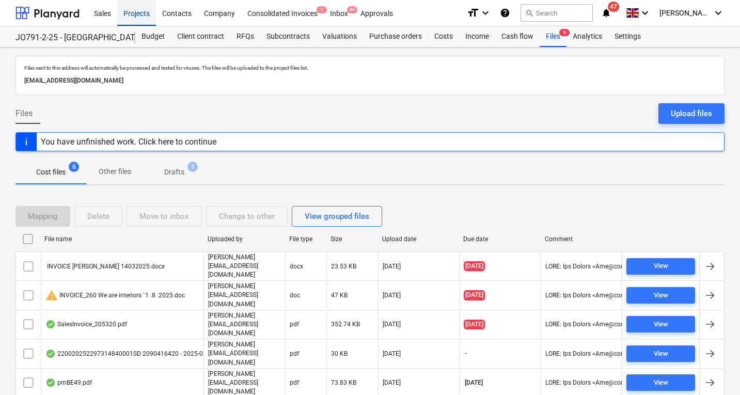
click at [140, 9] on div "Projects" at bounding box center [136, 12] width 39 height 26
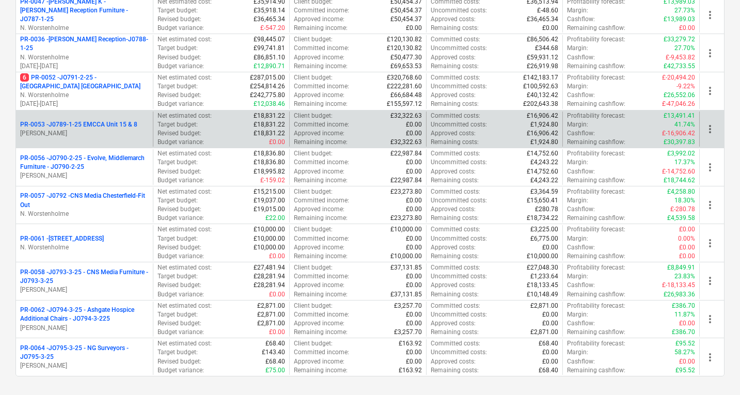
scroll to position [383, 0]
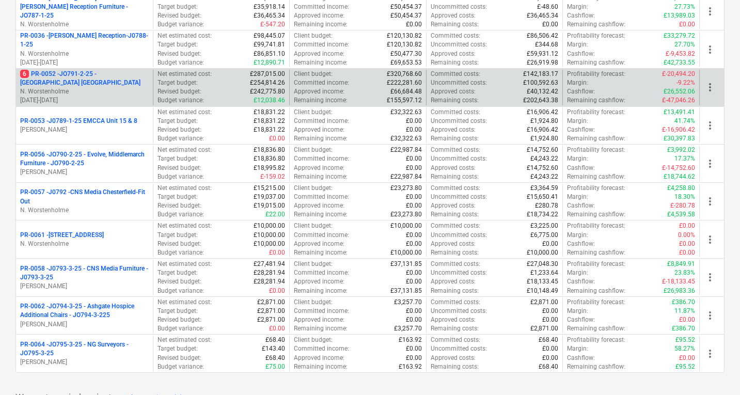
click at [112, 84] on p "6 PR-0052 - JO791-2-25 - Middlemarch Coventry" at bounding box center [84, 79] width 129 height 18
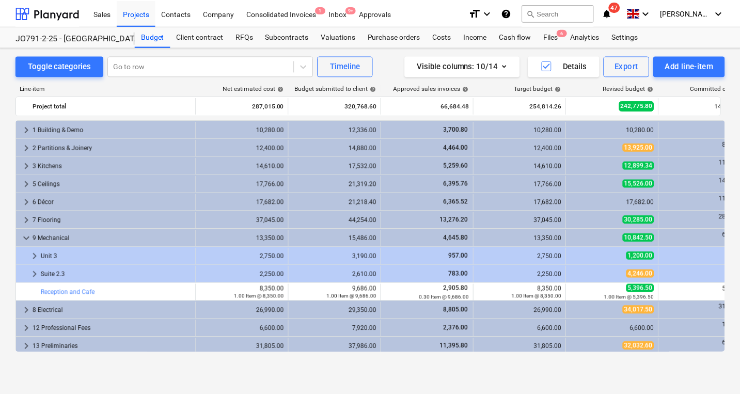
scroll to position [238, 0]
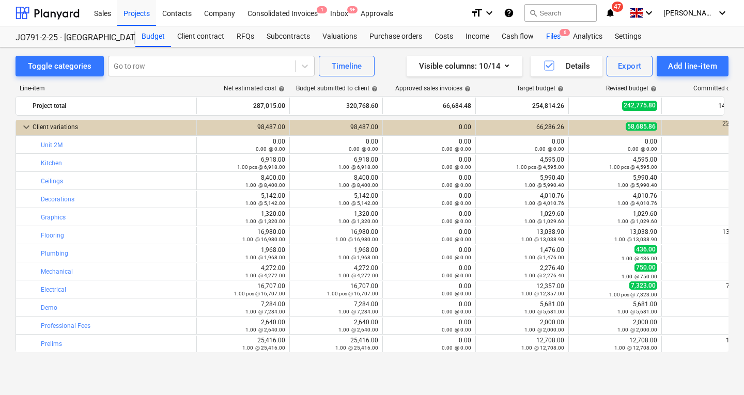
click at [554, 36] on div "Files 6" at bounding box center [553, 36] width 27 height 21
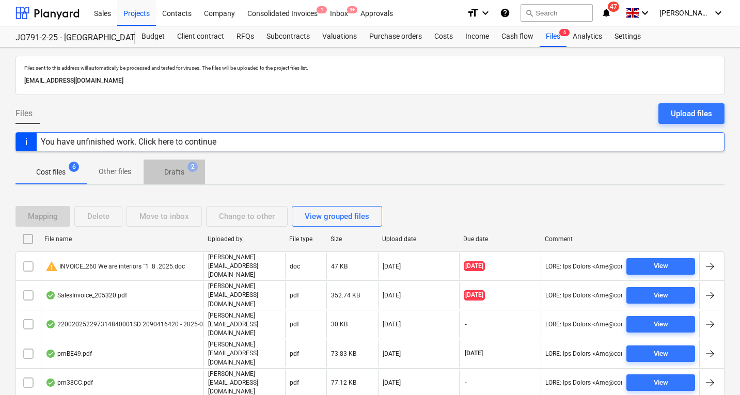
click at [185, 176] on span "Drafts 2" at bounding box center [174, 172] width 37 height 11
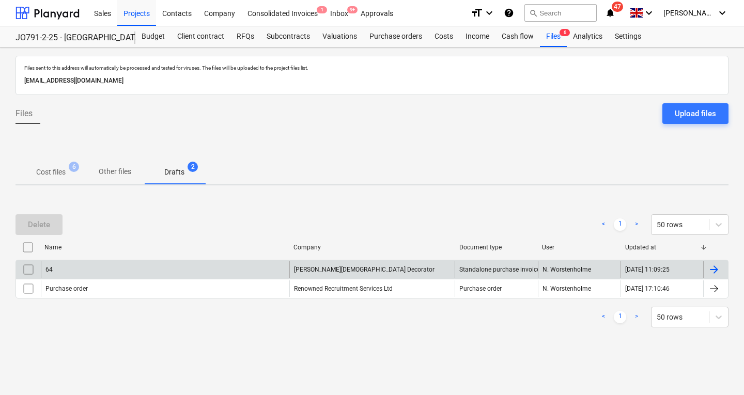
click at [148, 269] on div "64" at bounding box center [165, 269] width 248 height 17
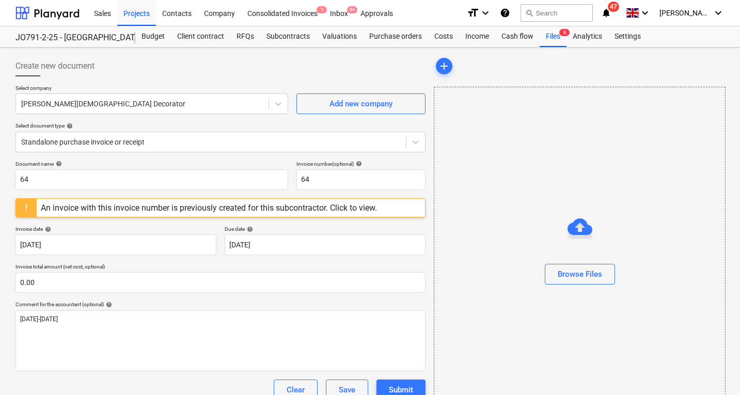
scroll to position [71, 0]
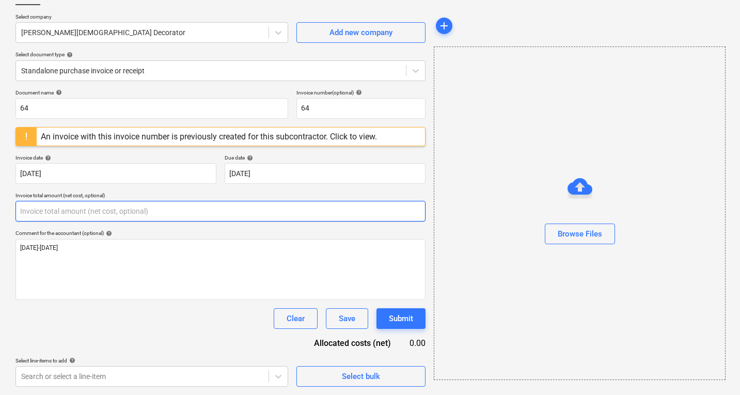
click at [46, 207] on input "text" at bounding box center [220, 211] width 410 height 21
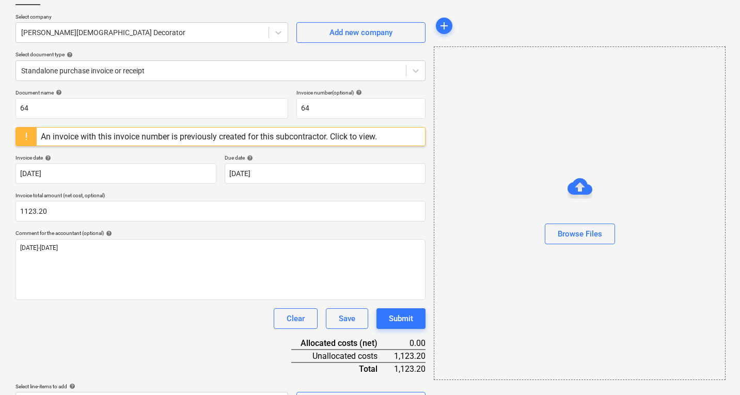
type input "1,123.20"
click at [113, 347] on div "Document name help 64 Invoice number (optional) help 64 An invoice with this in…" at bounding box center [220, 250] width 410 height 323
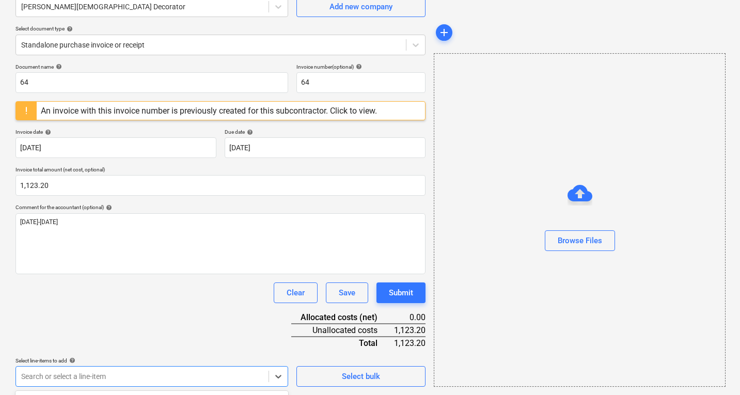
scroll to position [250, 0]
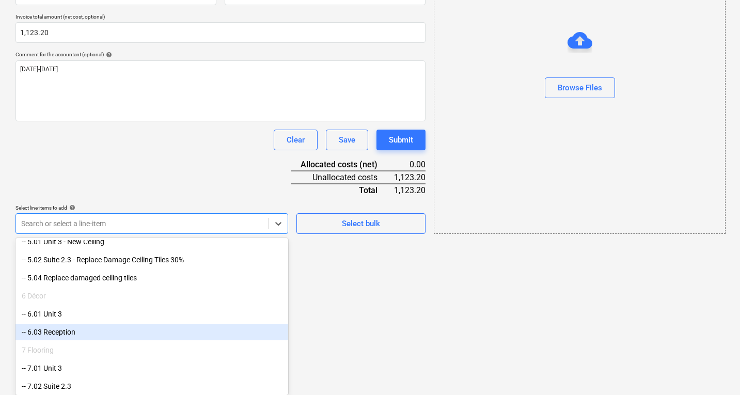
scroll to position [332, 0]
click at [108, 333] on div "-- 6.03 Reception" at bounding box center [151, 332] width 273 height 17
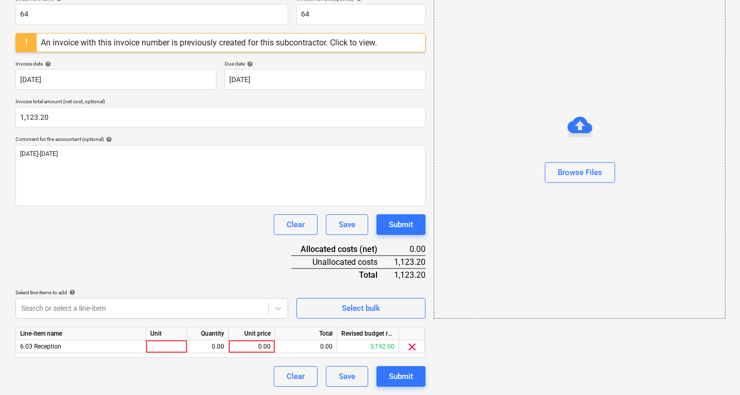
scroll to position [165, 0]
click at [375, 230] on html "Sales Projects Contacts Company Consolidated Invoices 1 Inbox 9+ Approvals form…" at bounding box center [370, 32] width 740 height 395
click at [167, 345] on div at bounding box center [166, 346] width 41 height 13
type input "1"
type input "1123.20"
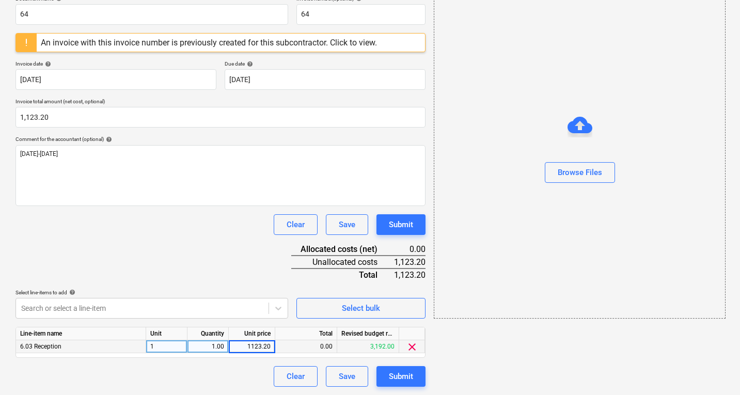
click at [231, 368] on div "Clear Save Submit" at bounding box center [220, 376] width 410 height 21
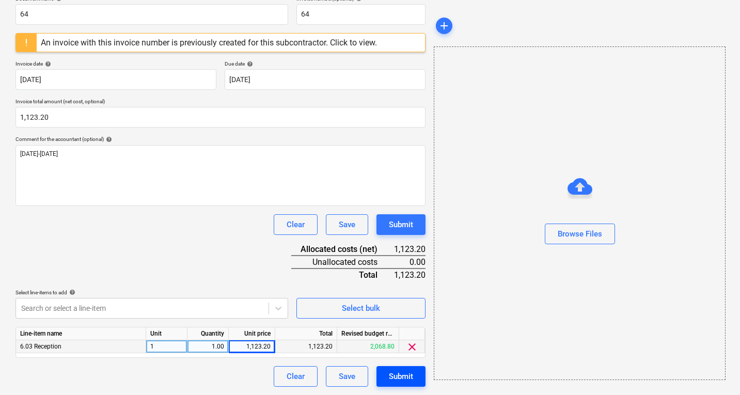
click at [406, 378] on div "Submit" at bounding box center [401, 376] width 24 height 13
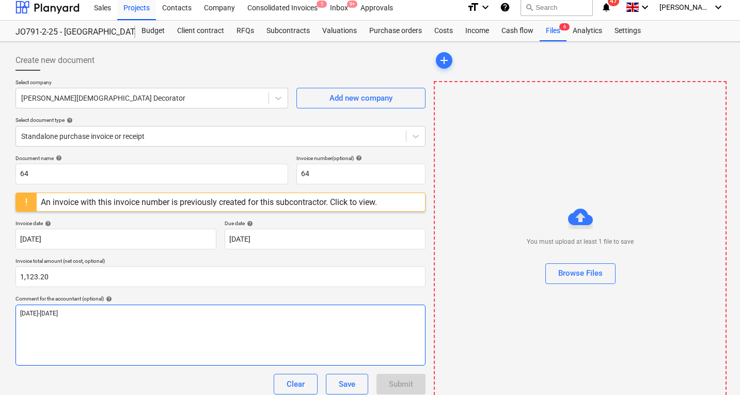
scroll to position [5, 0]
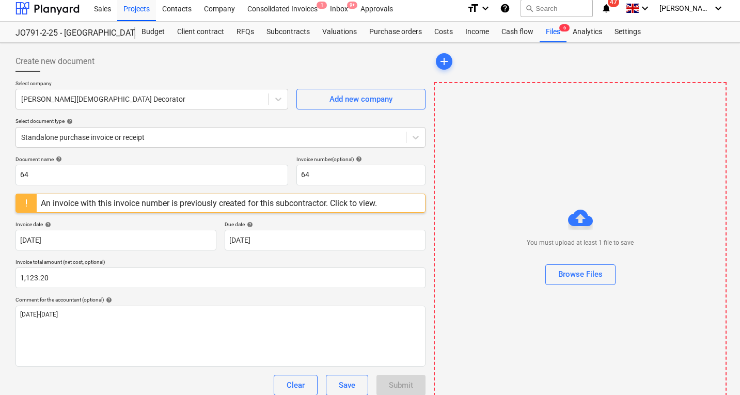
click at [351, 200] on div "An invoice with this invoice number is previously created for this subcontracto…" at bounding box center [209, 203] width 336 height 10
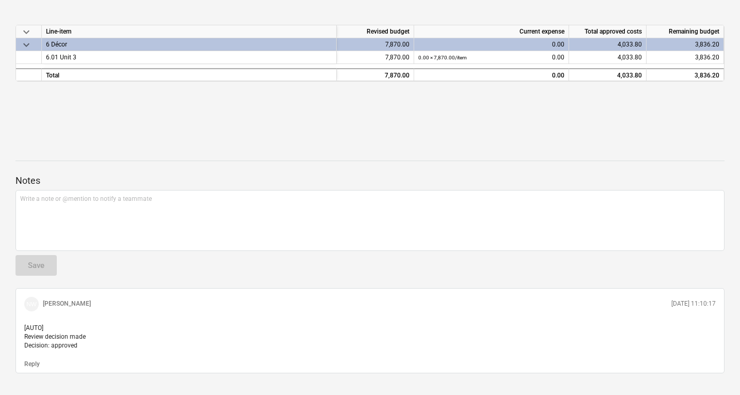
scroll to position [200, 0]
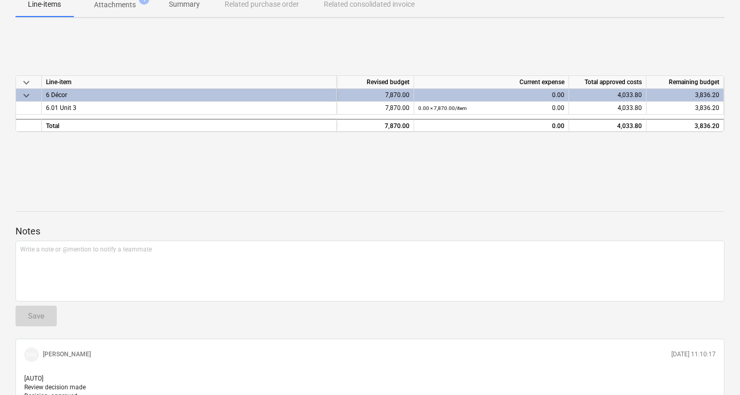
click at [340, 317] on div "Notes Write a note or @mention to notify a teammate ﻿ Save NW Neil Worstenholme…" at bounding box center [369, 311] width 709 height 227
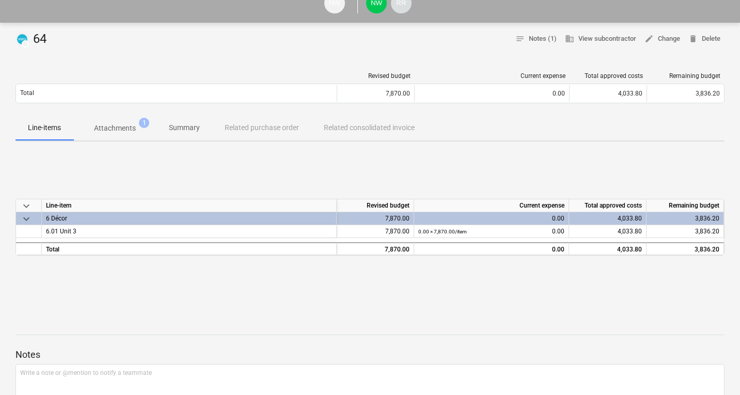
scroll to position [0, 0]
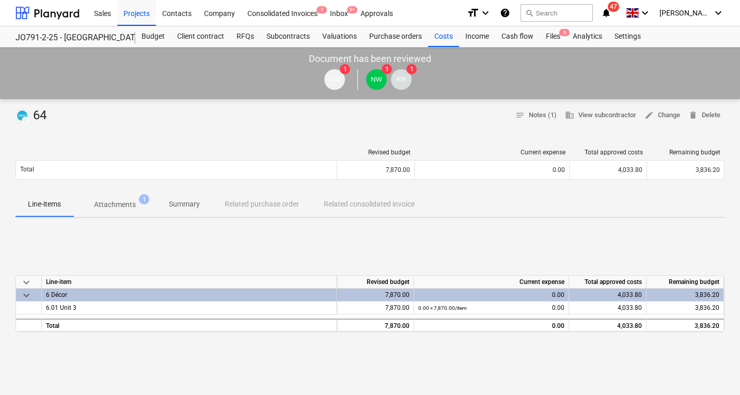
click at [138, 204] on span "Attachments 1" at bounding box center [115, 204] width 58 height 11
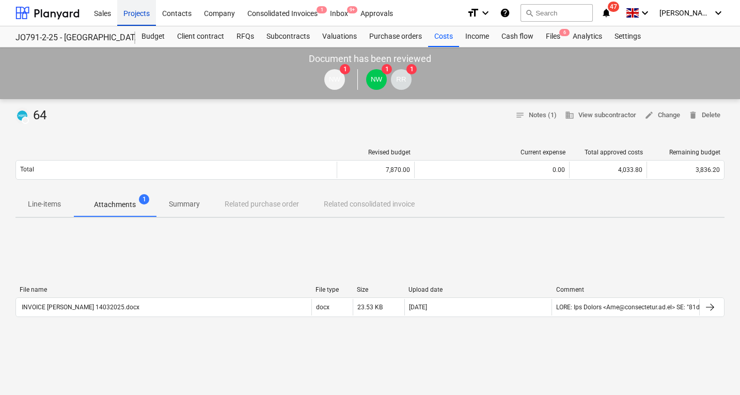
click at [137, 15] on div "Projects" at bounding box center [136, 12] width 39 height 26
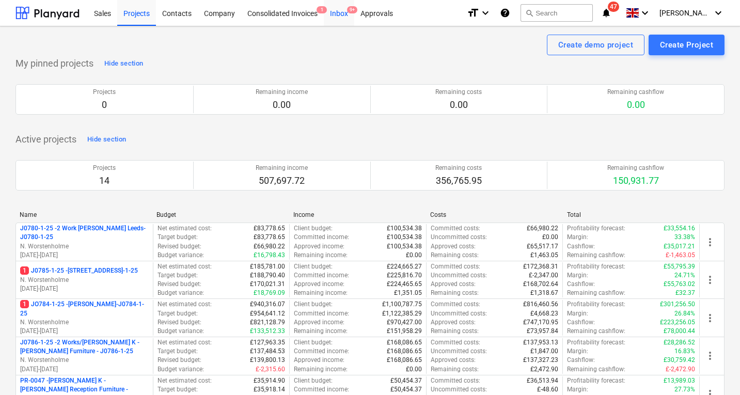
click at [334, 14] on div "Inbox 9+" at bounding box center [339, 12] width 30 height 26
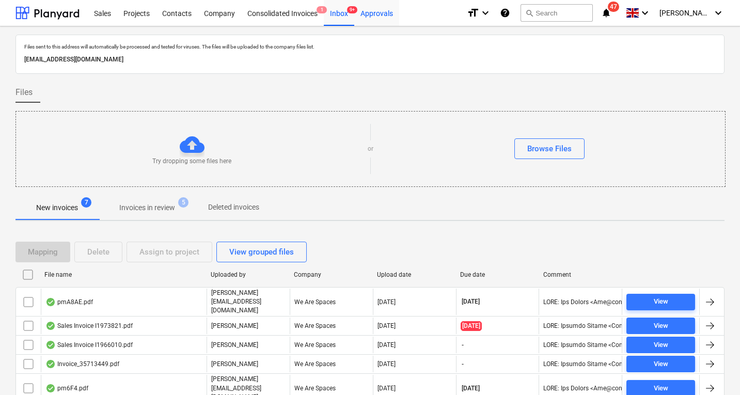
click at [382, 19] on div "Approvals" at bounding box center [376, 12] width 45 height 26
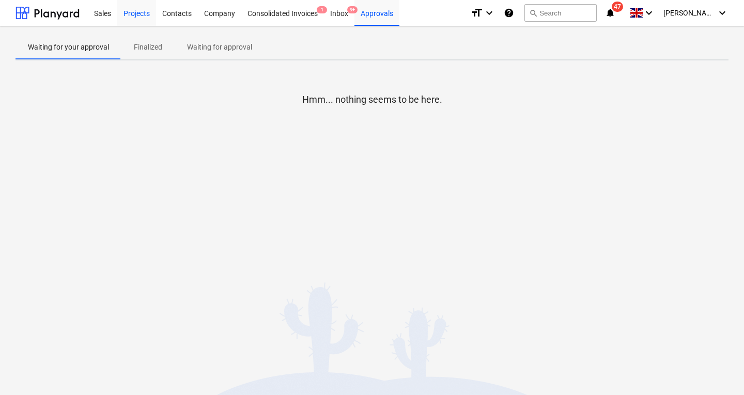
click at [139, 15] on div "Projects" at bounding box center [136, 12] width 39 height 26
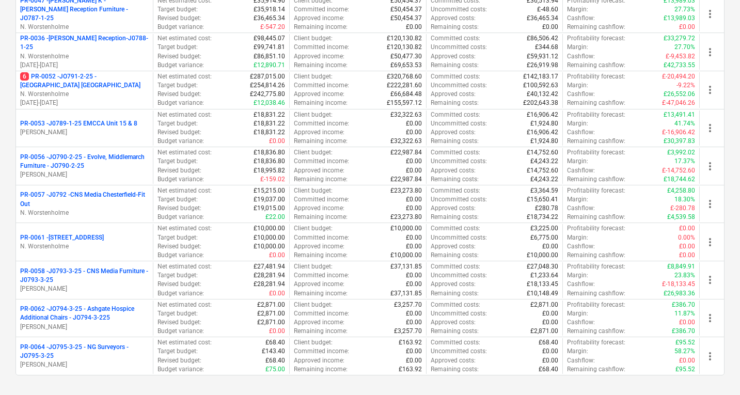
scroll to position [381, 0]
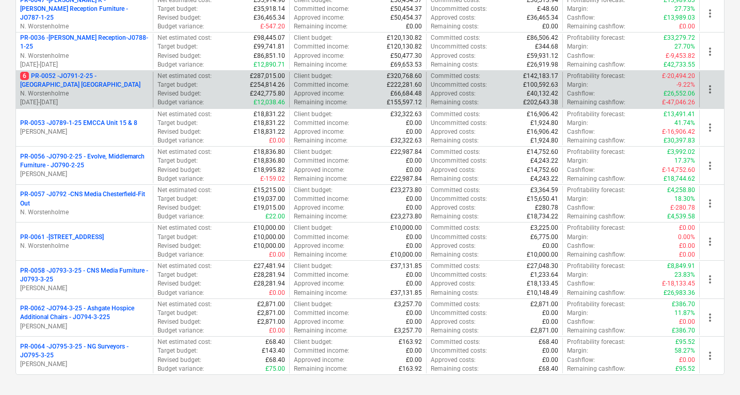
click at [118, 78] on p "6 PR-0052 - JO791-2-25 - Middlemarch Coventry" at bounding box center [84, 81] width 129 height 18
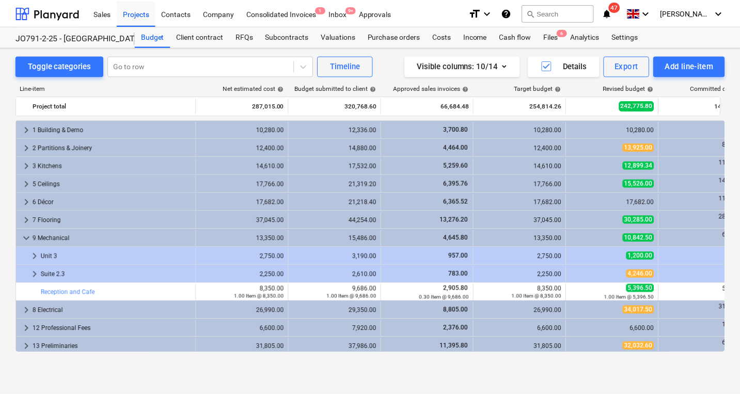
scroll to position [238, 0]
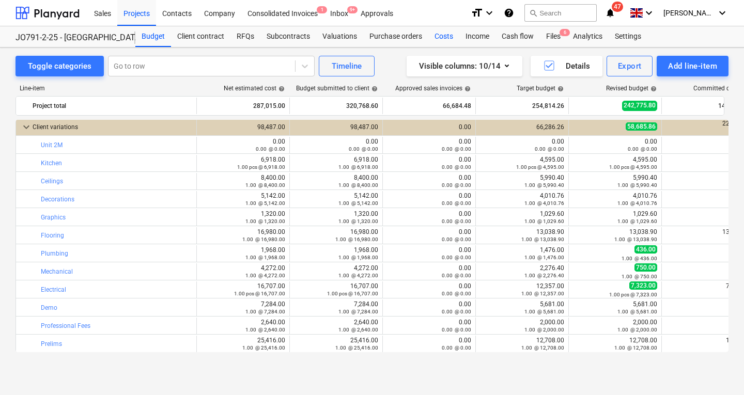
click at [434, 38] on div "Costs" at bounding box center [443, 36] width 31 height 21
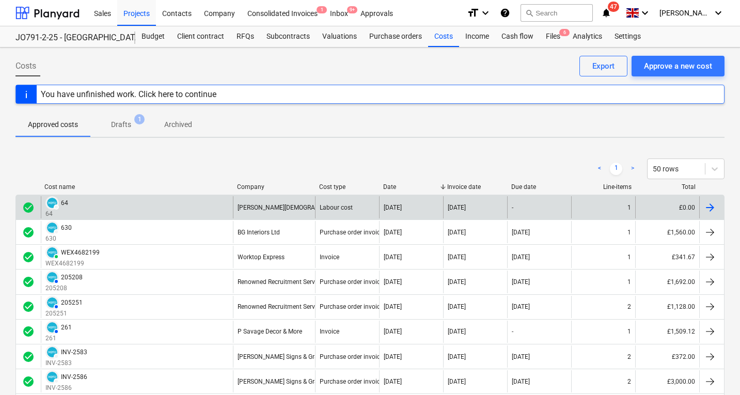
click at [111, 203] on div "DRAFT 64 64" at bounding box center [137, 207] width 192 height 22
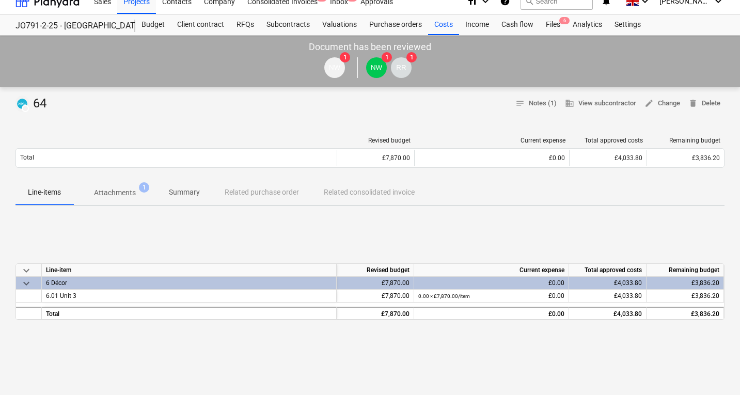
scroll to position [10, 0]
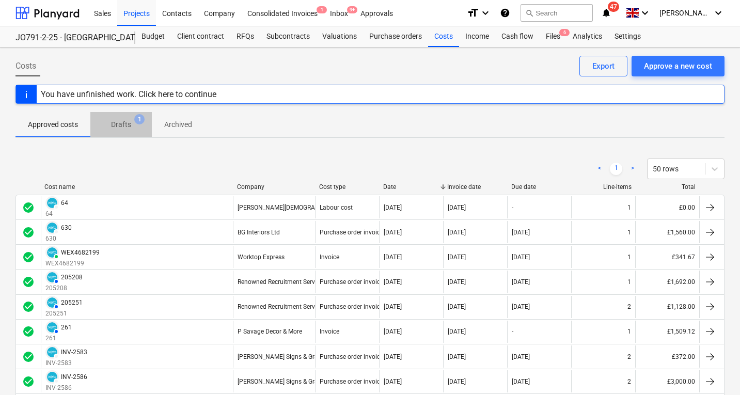
click at [123, 129] on p "Drafts" at bounding box center [121, 124] width 20 height 11
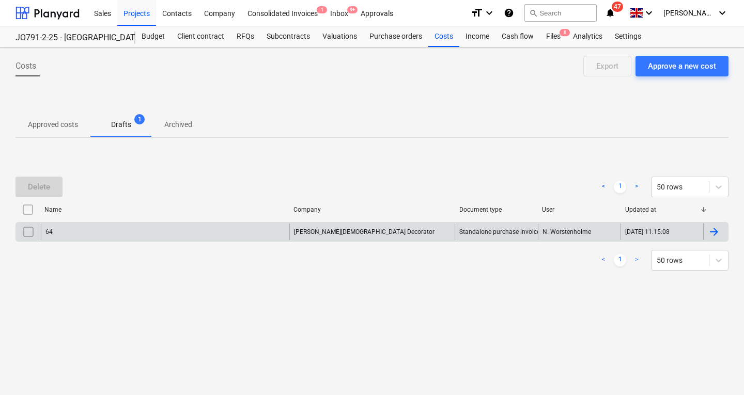
click at [28, 234] on input "checkbox" at bounding box center [28, 232] width 17 height 17
click at [41, 193] on div "Delete" at bounding box center [39, 186] width 22 height 13
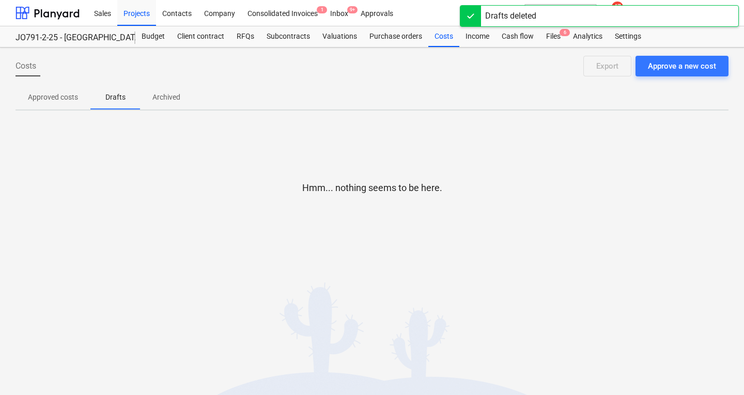
click at [63, 97] on p "Approved costs" at bounding box center [53, 97] width 50 height 11
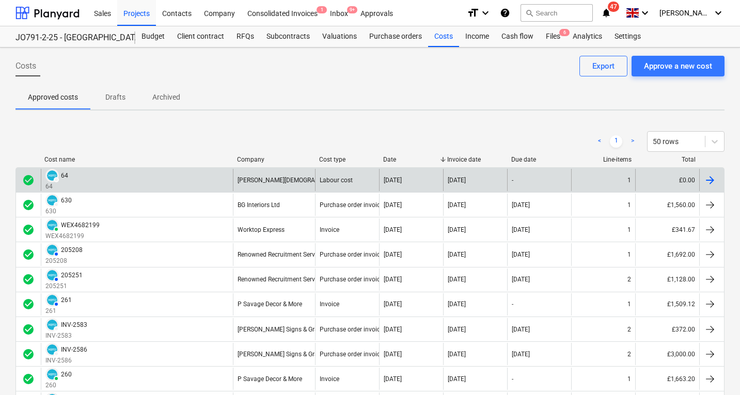
click at [708, 177] on div at bounding box center [710, 180] width 12 height 12
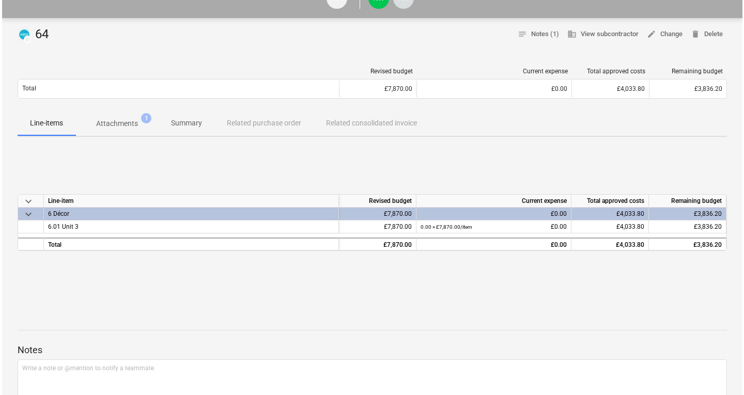
scroll to position [83, 0]
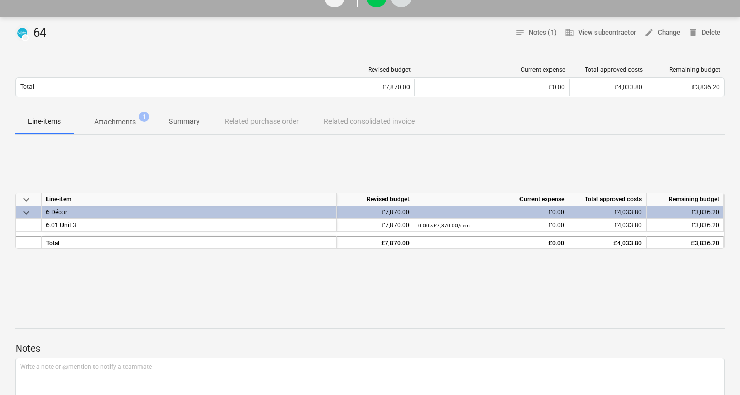
click at [118, 119] on p "Attachments" at bounding box center [115, 122] width 42 height 11
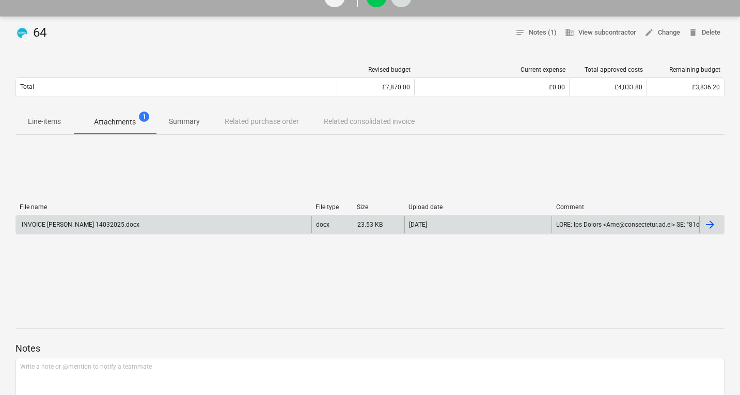
click at [713, 219] on div at bounding box center [710, 225] width 12 height 12
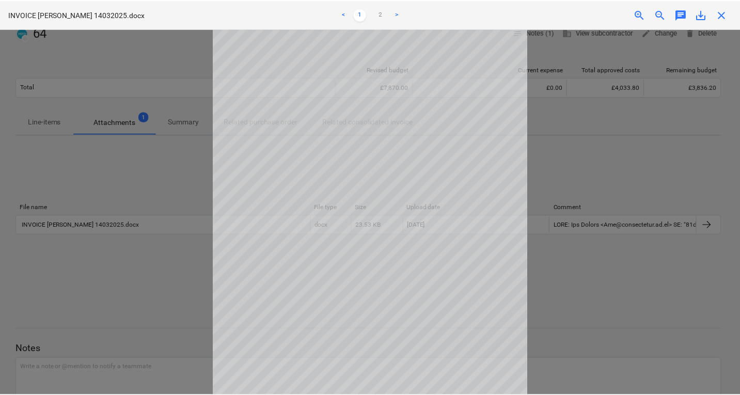
scroll to position [45, 0]
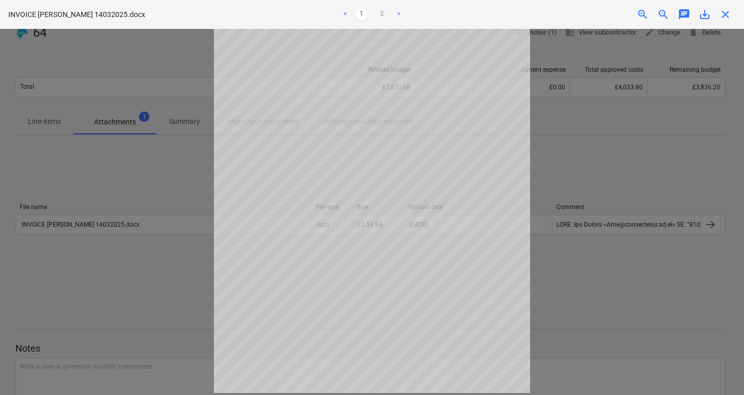
click at [69, 289] on div at bounding box center [372, 212] width 744 height 366
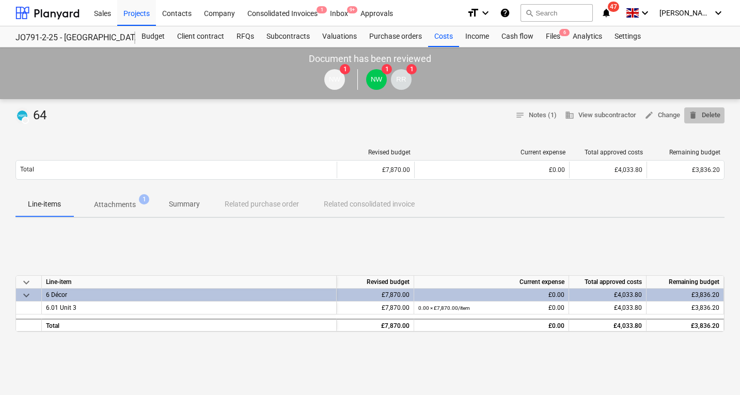
click at [709, 118] on span "delete Delete" at bounding box center [705, 116] width 32 height 12
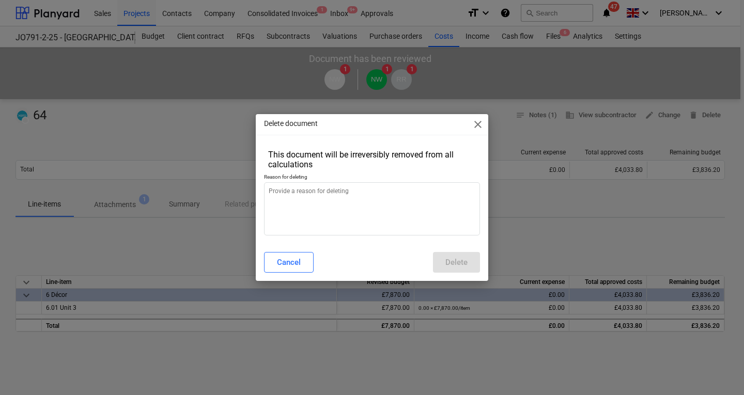
type textarea "x"
click at [332, 208] on textarea at bounding box center [372, 208] width 216 height 53
type textarea "I"
type textarea "x"
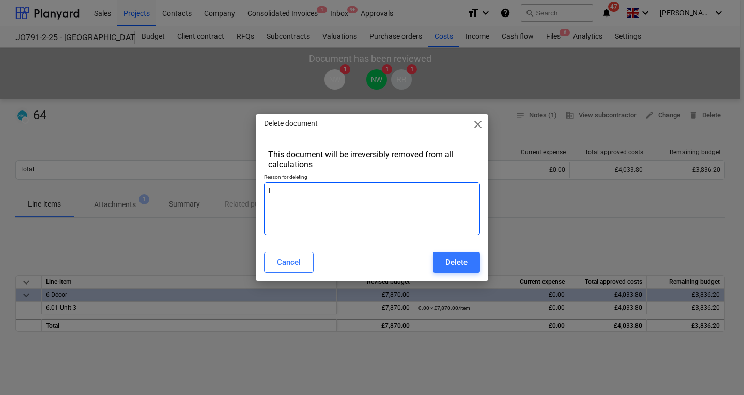
type textarea "In"
type textarea "x"
type textarea "Inc"
type textarea "x"
type textarea "Inco"
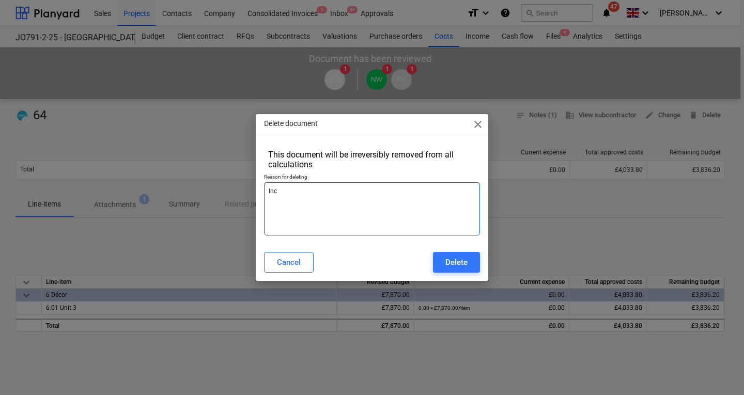
type textarea "x"
type textarea "Incoo"
type textarea "x"
type textarea "Inco"
type textarea "x"
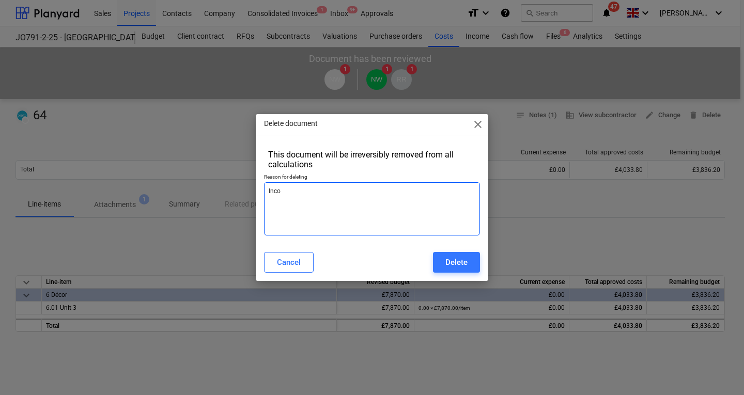
type textarea "Incor"
type textarea "x"
type textarea "Incorr"
type textarea "x"
type textarea "Incorre"
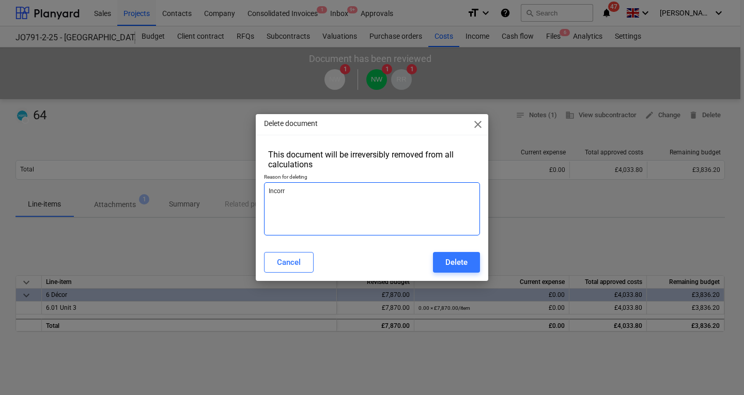
type textarea "x"
type textarea "Incorrec"
type textarea "x"
type textarea "Incorrect"
type textarea "x"
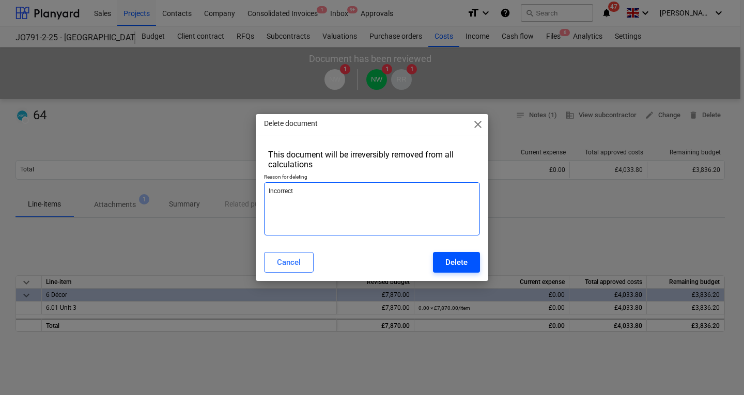
type textarea "Incorrect"
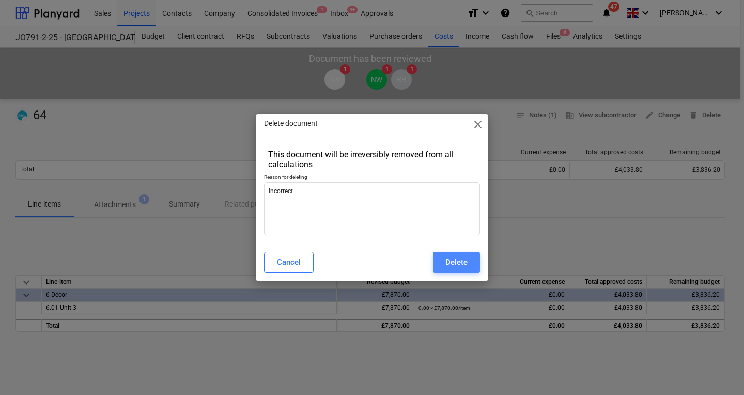
click at [471, 262] on button "Delete" at bounding box center [456, 262] width 47 height 21
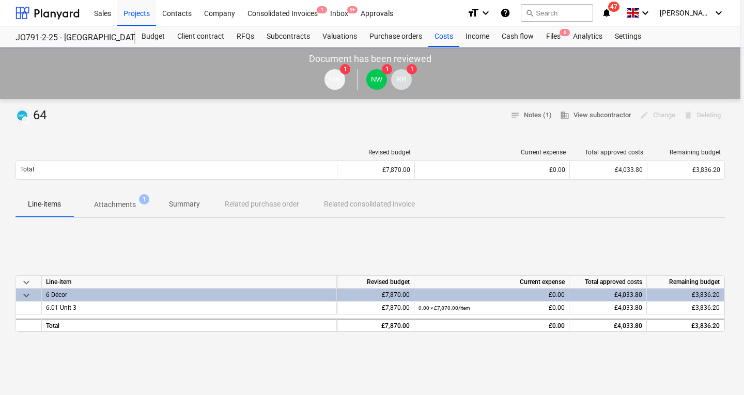
type textarea "x"
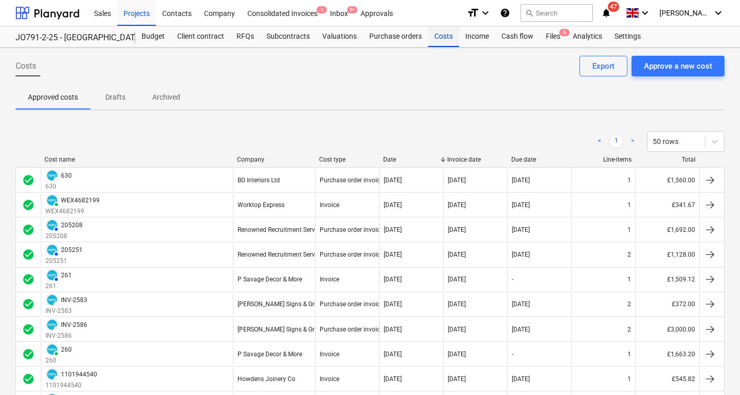
click at [437, 37] on div "Costs" at bounding box center [443, 36] width 31 height 21
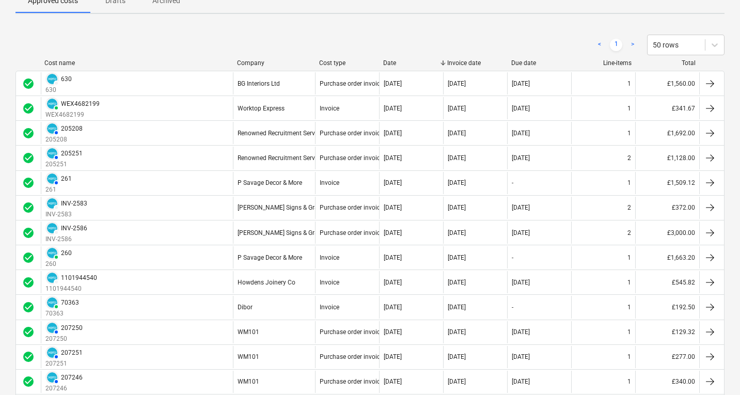
scroll to position [96, 0]
click at [252, 63] on div "Company" at bounding box center [274, 63] width 74 height 7
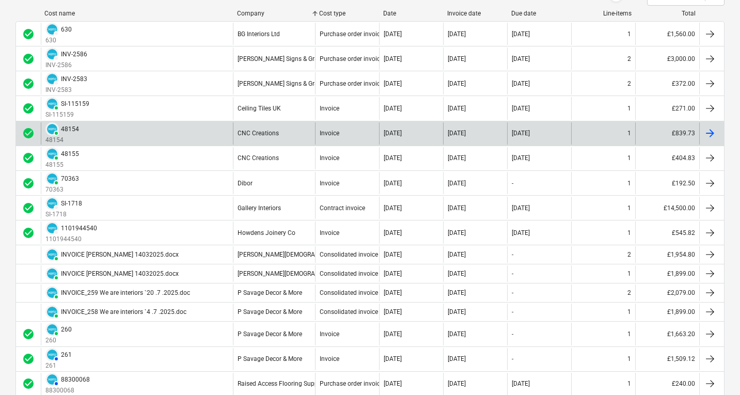
scroll to position [147, 0]
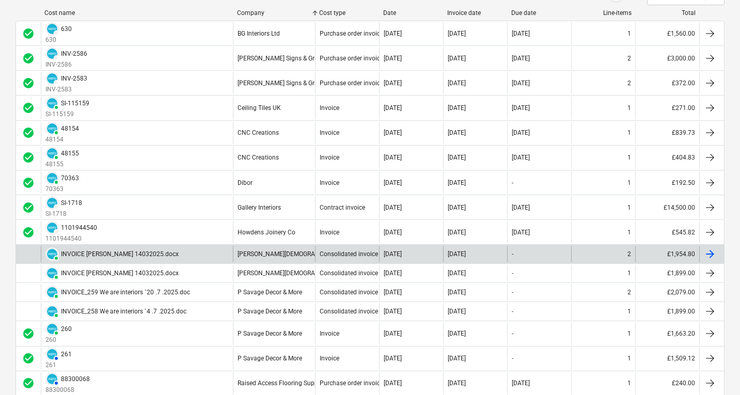
click at [154, 256] on div "INVOICE [PERSON_NAME] 14032025.docx" at bounding box center [120, 254] width 118 height 7
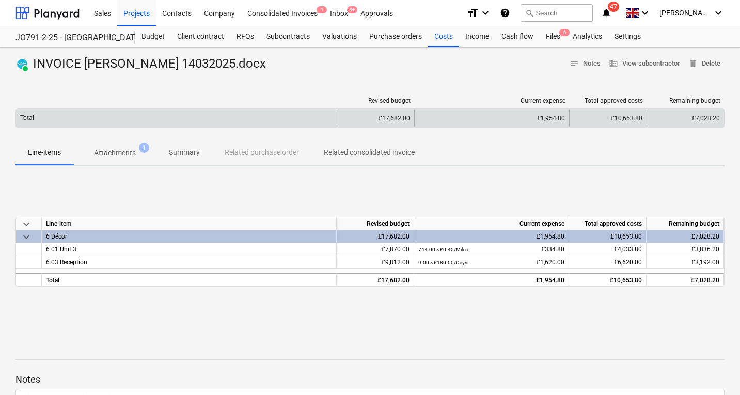
scroll to position [1, 0]
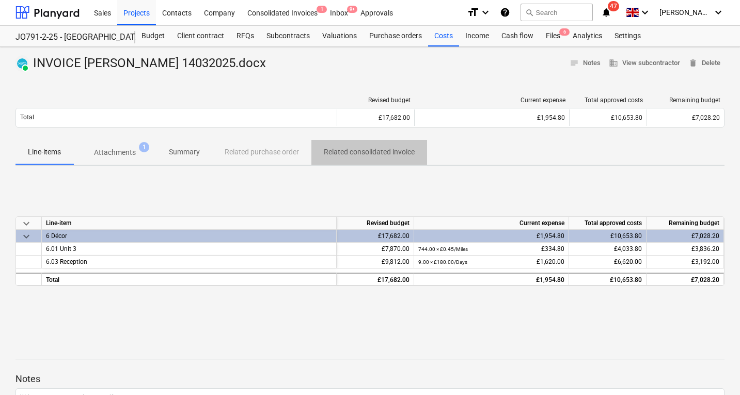
click at [391, 153] on p "Related consolidated invoice" at bounding box center [369, 152] width 91 height 11
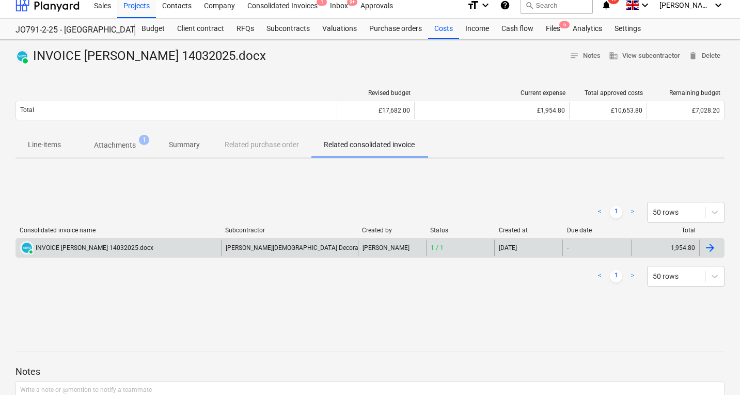
scroll to position [8, 0]
click at [110, 246] on div "INVOICE [PERSON_NAME] 14032025.docx" at bounding box center [95, 247] width 118 height 7
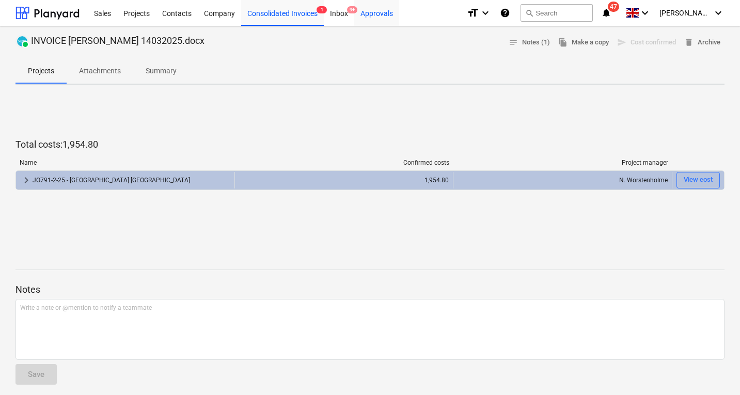
click at [370, 13] on div "Approvals" at bounding box center [376, 12] width 45 height 26
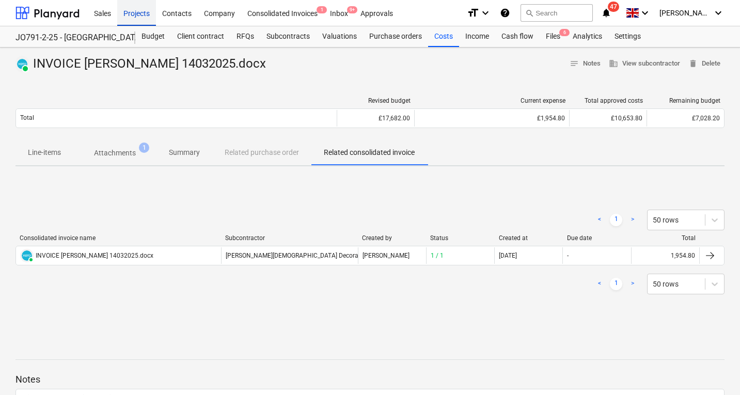
click at [138, 10] on div "Projects" at bounding box center [136, 12] width 39 height 26
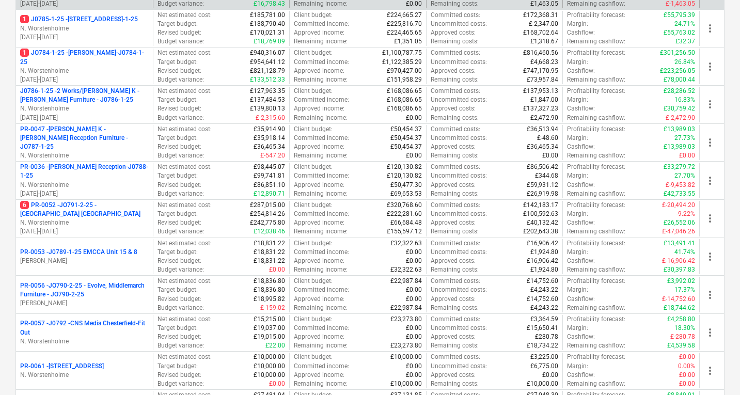
scroll to position [252, 0]
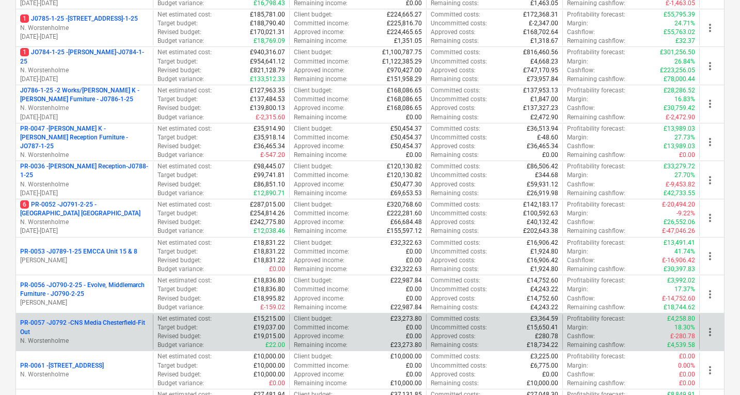
click at [94, 333] on p "PR-0057 - J0792 -CNS Media Chesterfield-Fit Out" at bounding box center [84, 328] width 129 height 18
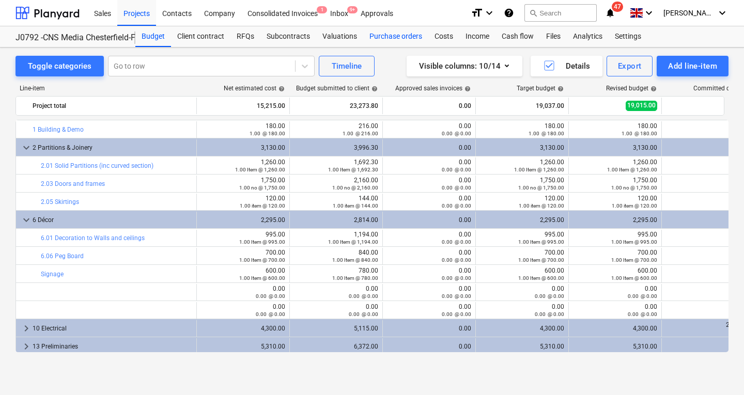
click at [398, 37] on div "Purchase orders" at bounding box center [395, 36] width 65 height 21
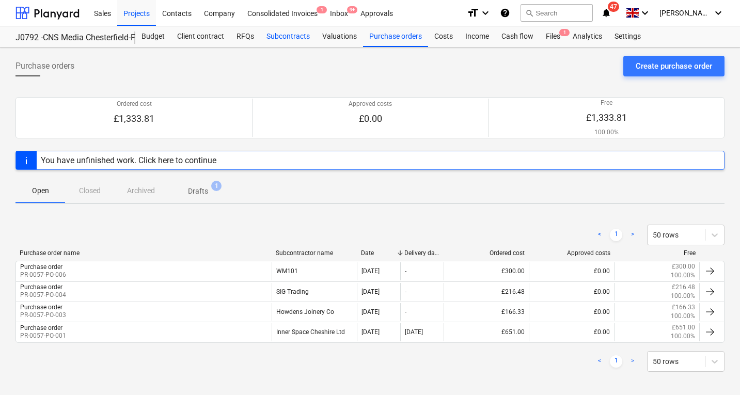
click at [282, 34] on div "Subcontracts" at bounding box center [288, 36] width 56 height 21
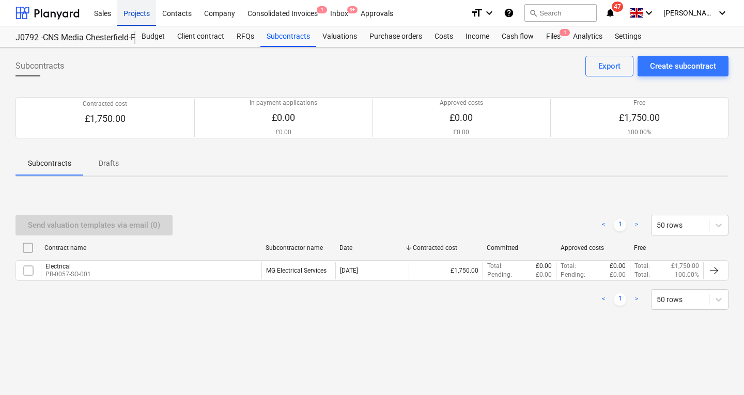
click at [128, 13] on div "Projects" at bounding box center [136, 12] width 39 height 26
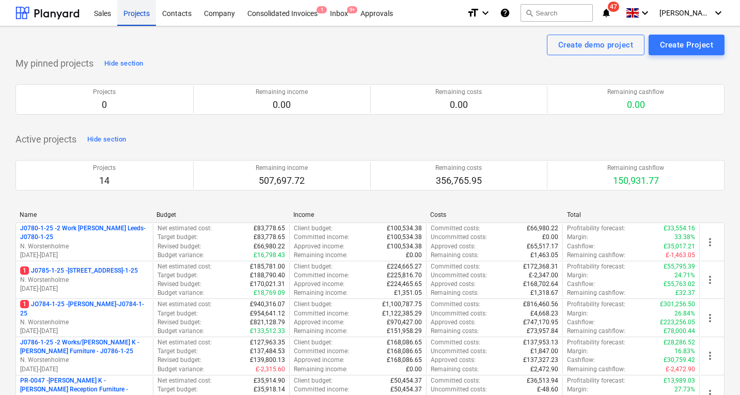
click at [143, 18] on div "Projects" at bounding box center [136, 12] width 39 height 26
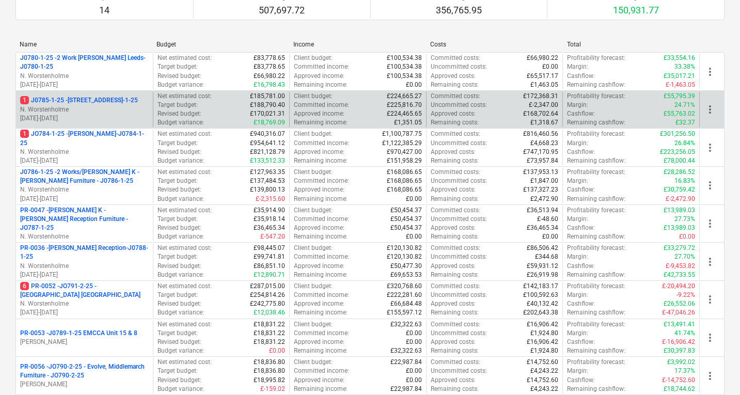
scroll to position [171, 0]
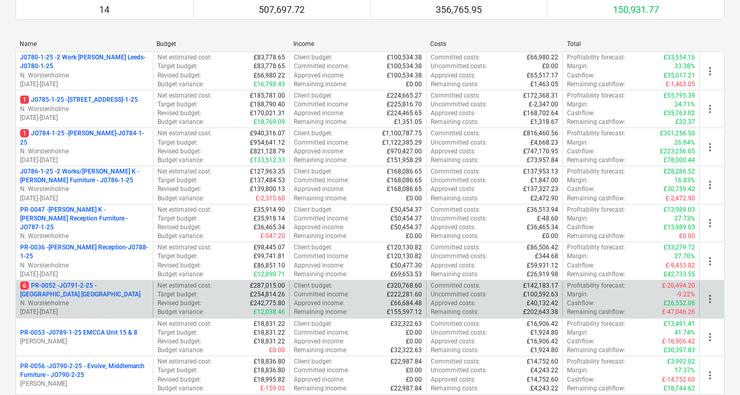
click at [88, 296] on p "6 PR-0052 - JO791-2-25 - Middlemarch Coventry" at bounding box center [84, 291] width 129 height 18
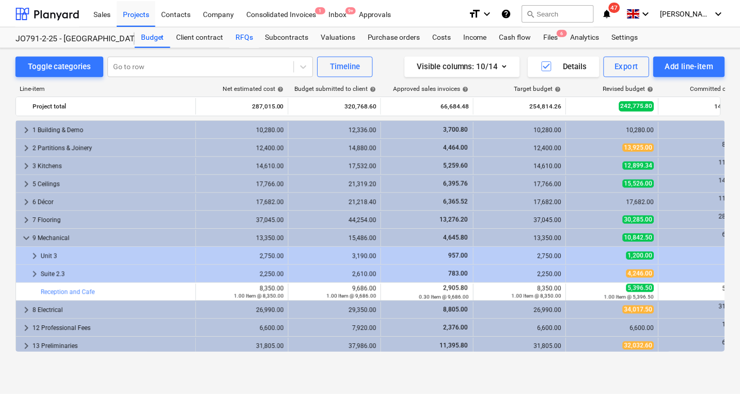
scroll to position [238, 0]
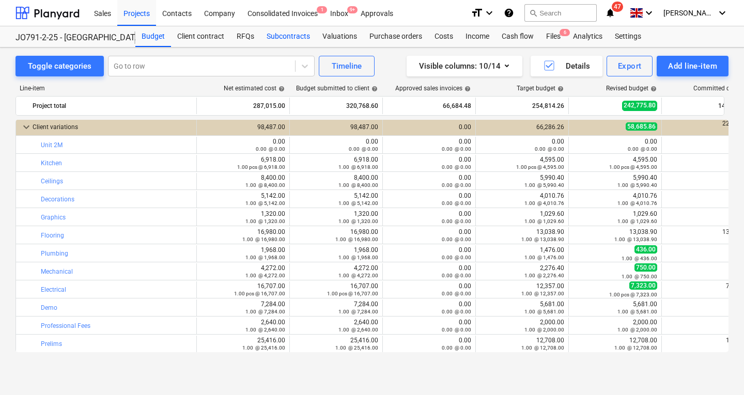
click at [300, 39] on div "Subcontracts" at bounding box center [288, 36] width 56 height 21
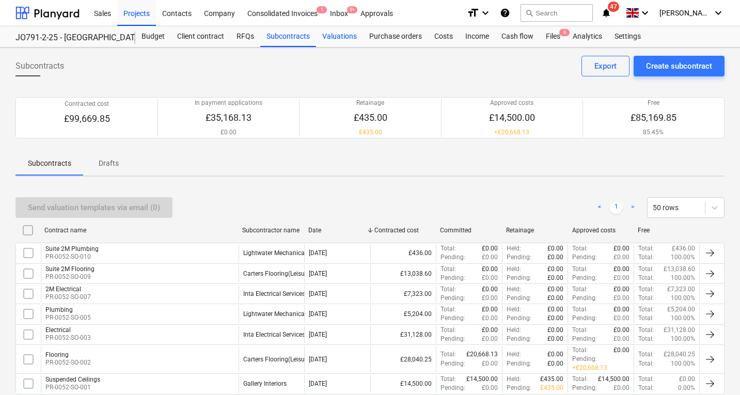
click at [348, 39] on div "Valuations" at bounding box center [339, 36] width 47 height 21
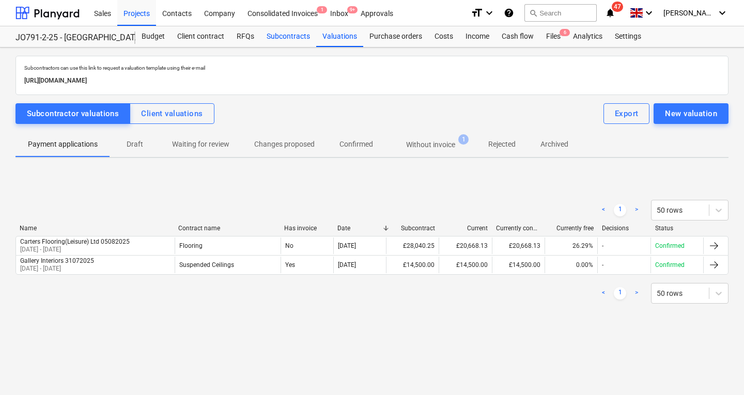
click at [281, 40] on div "Subcontracts" at bounding box center [288, 36] width 56 height 21
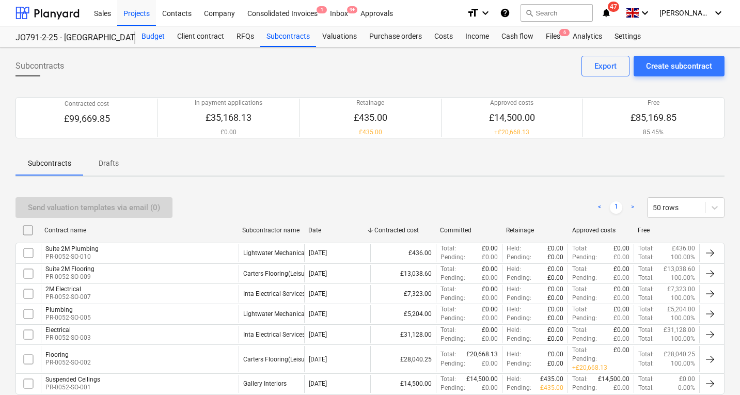
click at [161, 39] on div "Budget" at bounding box center [153, 36] width 36 height 21
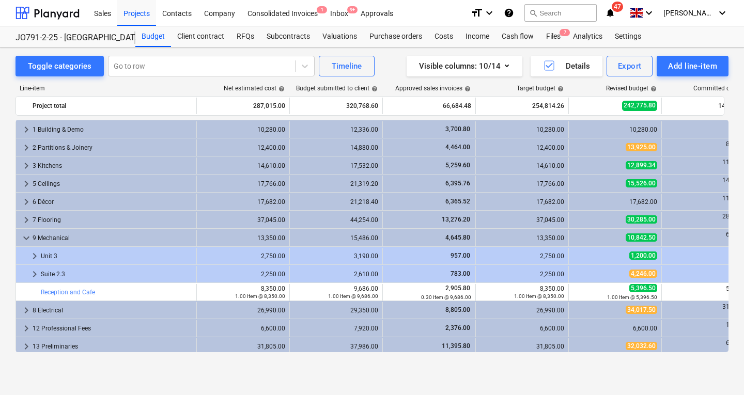
scroll to position [103, 0]
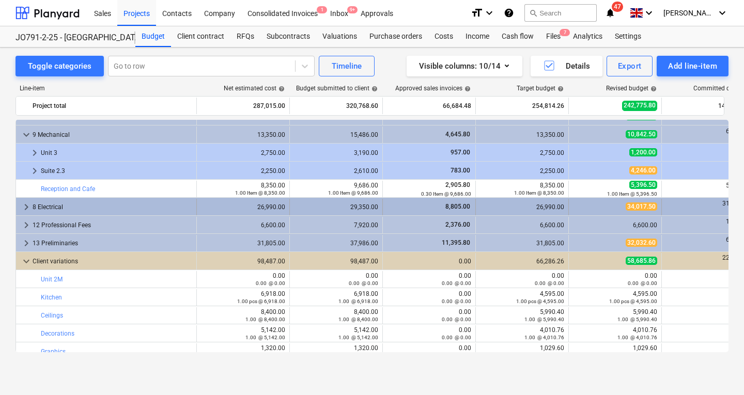
click at [24, 205] on span "keyboard_arrow_right" at bounding box center [26, 207] width 12 height 12
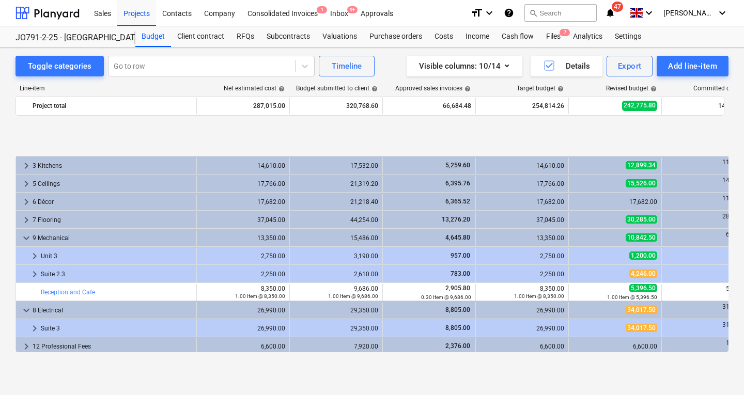
scroll to position [274, 0]
